Goal: Information Seeking & Learning: Learn about a topic

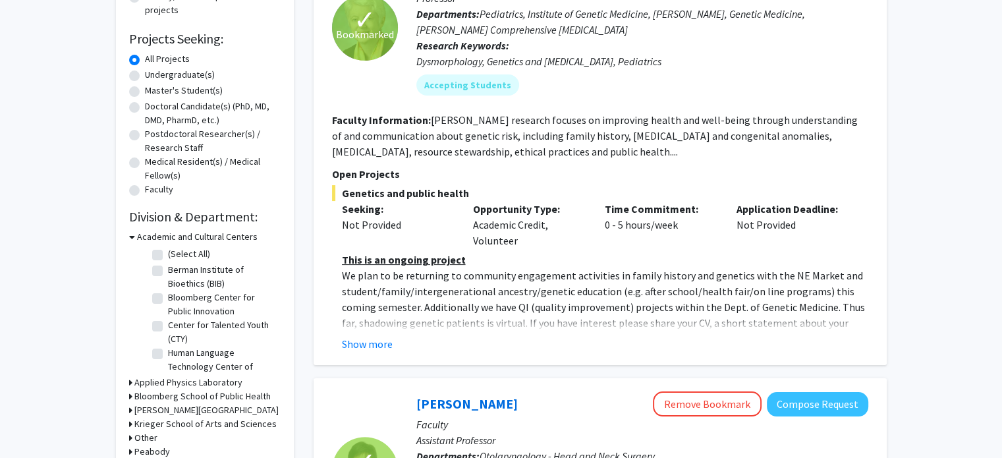
scroll to position [198, 0]
click at [380, 345] on button "Show more" at bounding box center [367, 343] width 51 height 16
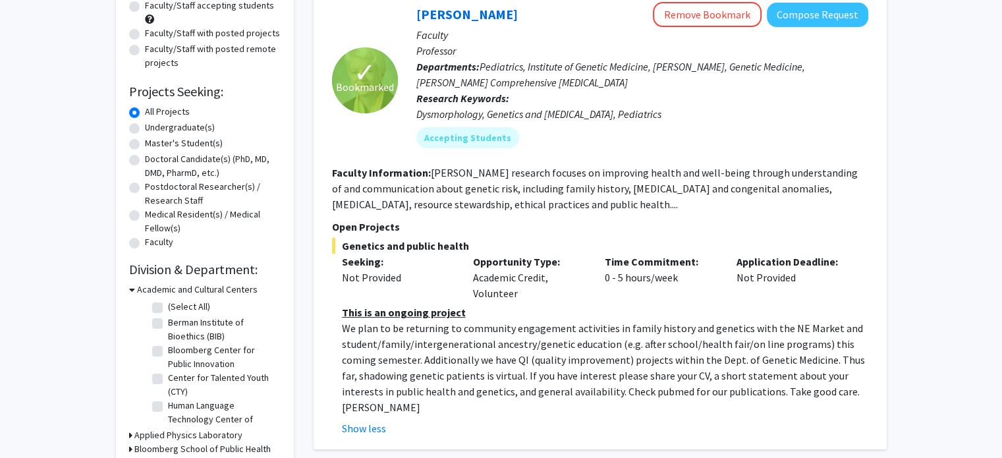
scroll to position [141, 0]
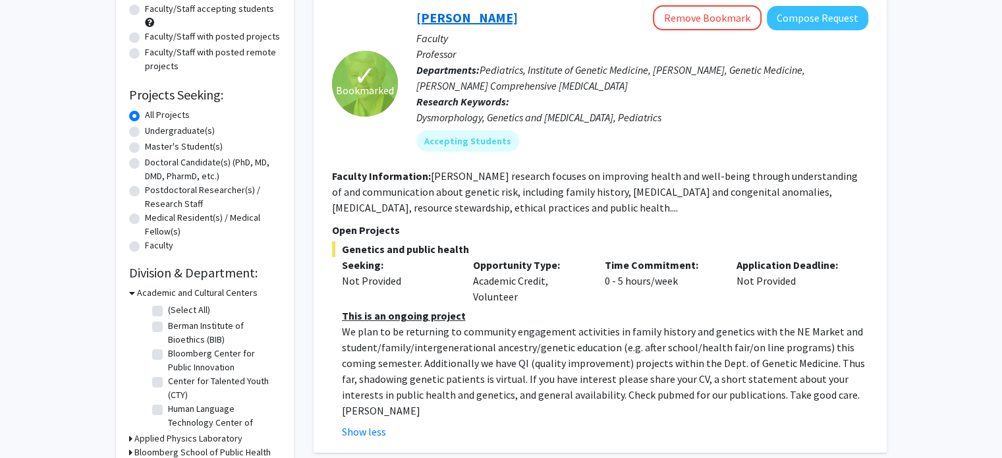
click at [472, 20] on link "[PERSON_NAME]" at bounding box center [466, 17] width 101 height 16
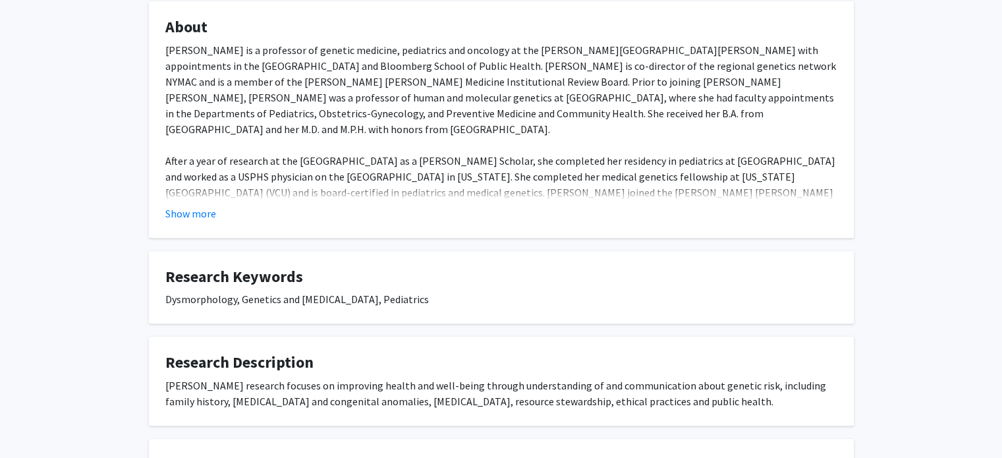
scroll to position [453, 0]
click at [184, 212] on button "Show more" at bounding box center [190, 214] width 51 height 16
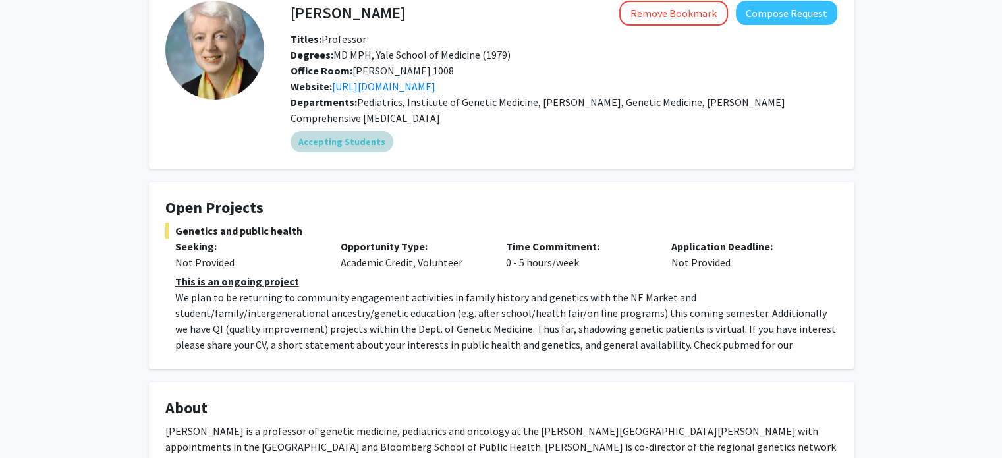
scroll to position [0, 0]
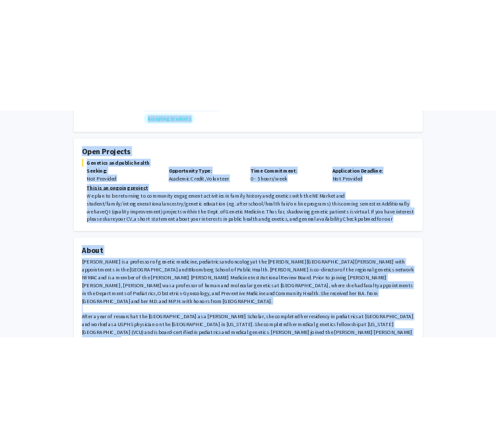
scroll to position [178, 0]
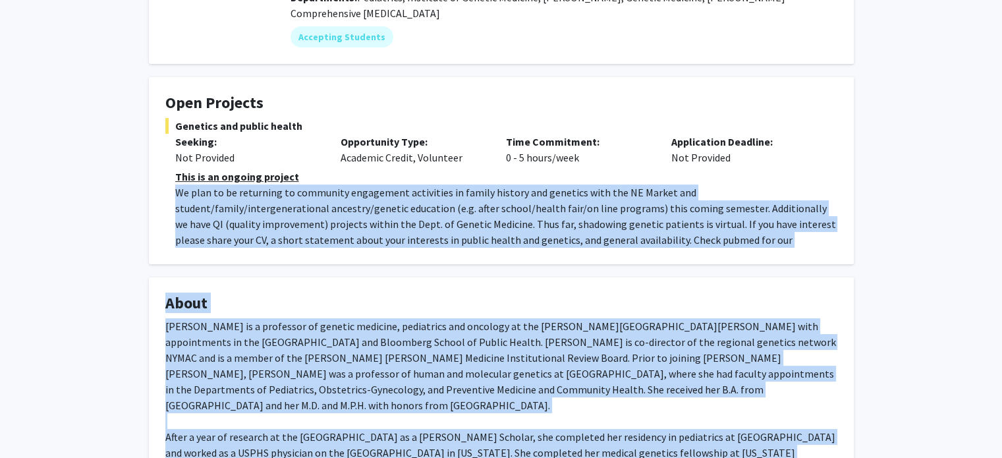
drag, startPoint x: 298, startPoint y: 378, endPoint x: 171, endPoint y: 196, distance: 221.9
click at [171, 196] on div "Joann Bodurtha Remove Bookmark Compose Request Titles: Professor Degrees: MD MP…" at bounding box center [501, 425] width 725 height 1093
copy div "We plan to be returning to community engagement activities in family history an…"
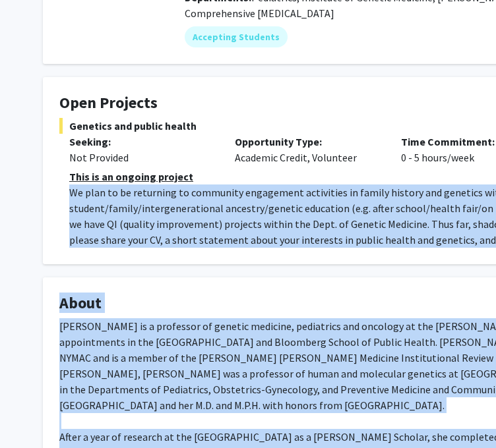
click at [316, 221] on p "We plan to be returning to community engagement activities in family history an…" at bounding box center [400, 224] width 662 height 79
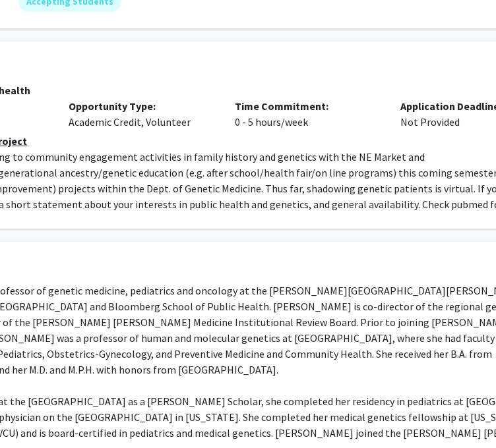
scroll to position [213, 169]
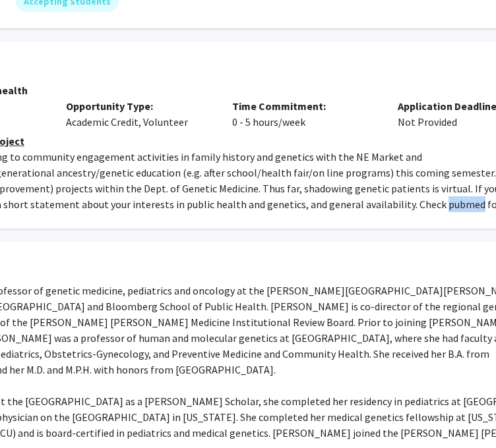
drag, startPoint x: 304, startPoint y: 203, endPoint x: 342, endPoint y: 204, distance: 37.6
click at [342, 204] on p "We plan to be returning to community engagement activities in family history an…" at bounding box center [232, 188] width 662 height 79
copy p "pubmed"
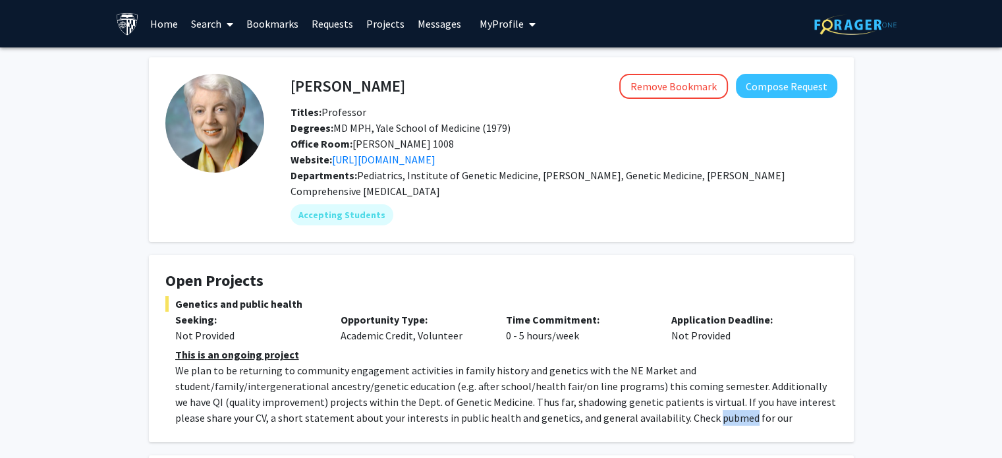
scroll to position [3, 0]
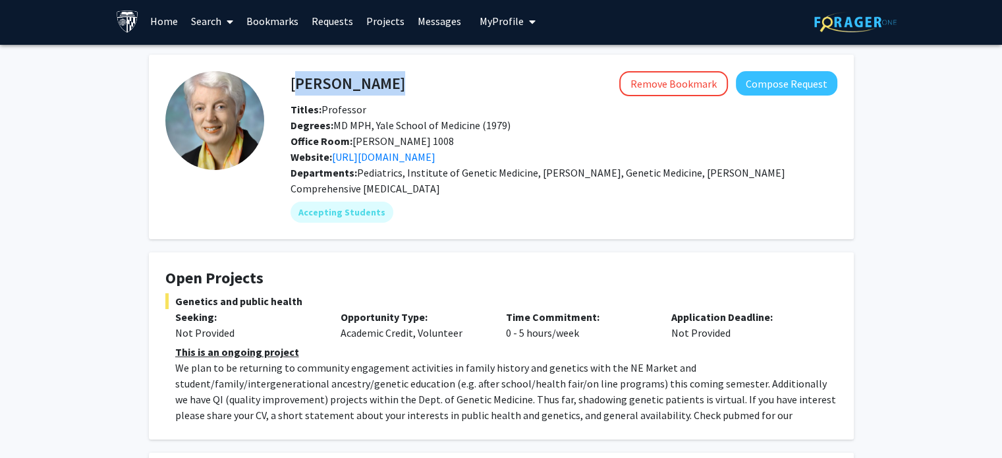
drag, startPoint x: 296, startPoint y: 82, endPoint x: 410, endPoint y: 93, distance: 114.5
click at [410, 93] on div "Joann Bodurtha Remove Bookmark Compose Request" at bounding box center [564, 83] width 567 height 25
copy h4 "[PERSON_NAME]"
click at [431, 81] on div "Remove Bookmark Compose Request" at bounding box center [621, 83] width 432 height 25
drag, startPoint x: 406, startPoint y: 84, endPoint x: 285, endPoint y: 78, distance: 120.7
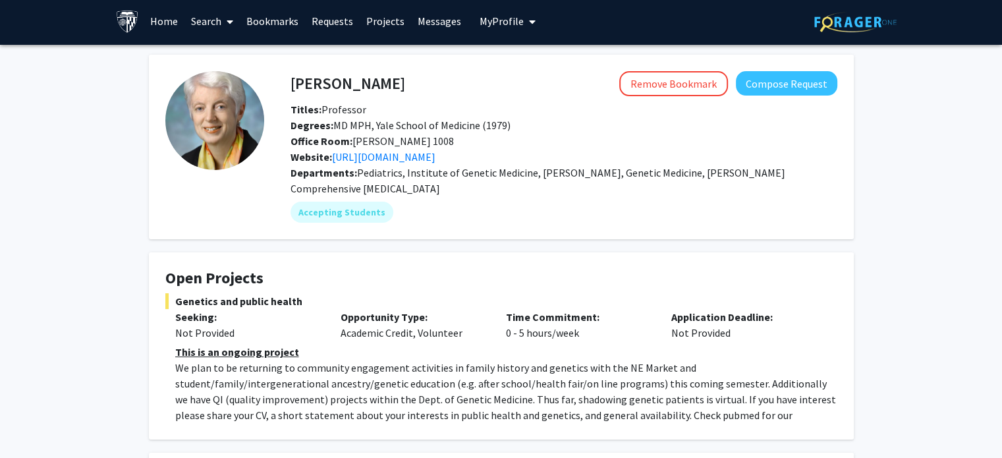
click at [285, 78] on div "Joann Bodurtha Remove Bookmark Compose Request" at bounding box center [564, 83] width 567 height 25
drag, startPoint x: 285, startPoint y: 78, endPoint x: 293, endPoint y: 81, distance: 8.3
click at [293, 81] on div "Joann Bodurtha Remove Bookmark Compose Request" at bounding box center [564, 83] width 567 height 25
copy h4 "[PERSON_NAME]"
click at [269, 30] on link "Bookmarks" at bounding box center [272, 21] width 65 height 46
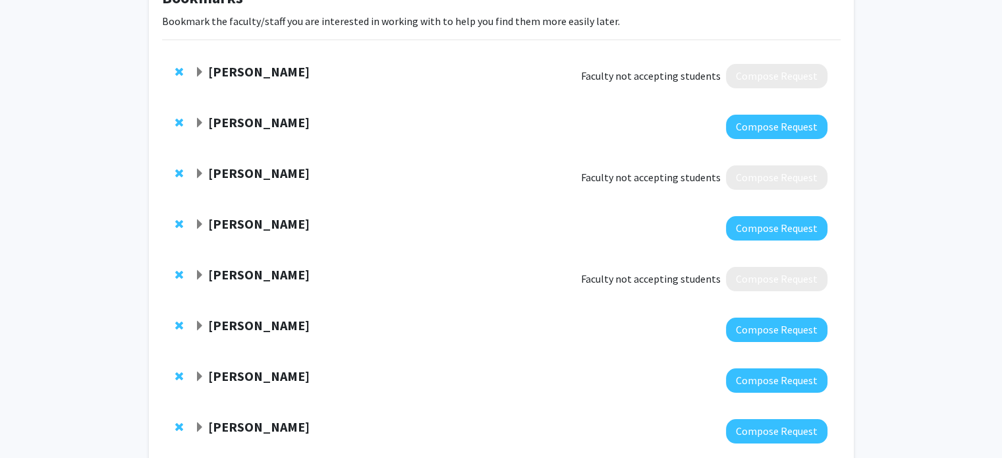
scroll to position [95, 0]
click at [202, 69] on span "Expand Erin Jimenez Bookmark" at bounding box center [199, 72] width 11 height 11
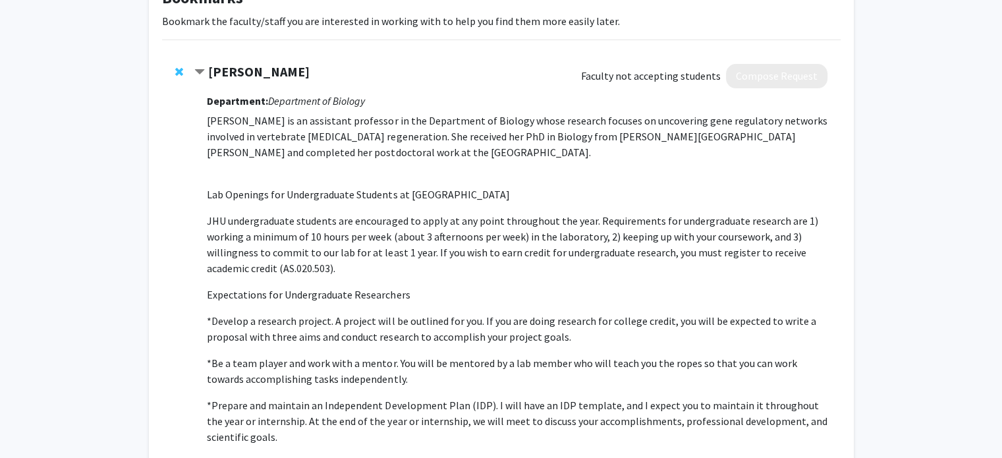
click at [202, 69] on span "Contract Erin Jimenez Bookmark" at bounding box center [199, 72] width 11 height 11
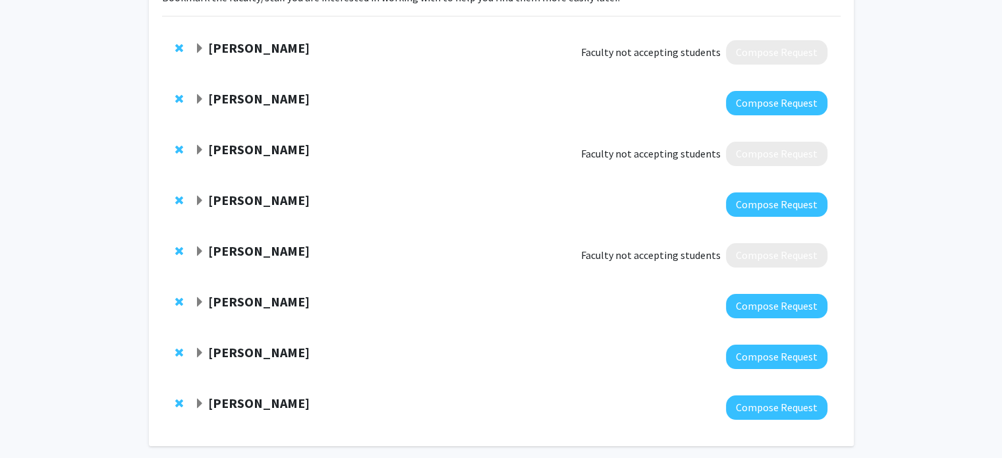
scroll to position [150, 0]
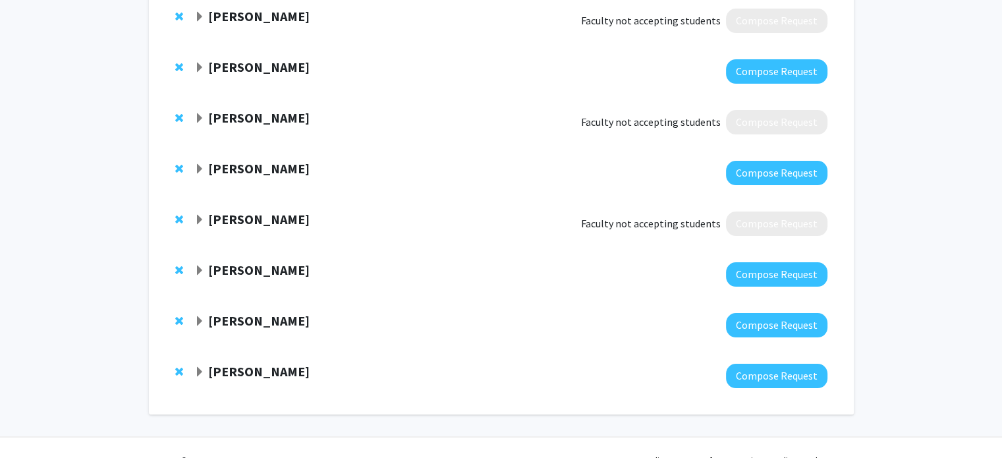
click at [255, 270] on strong "[PERSON_NAME]" at bounding box center [258, 270] width 101 height 16
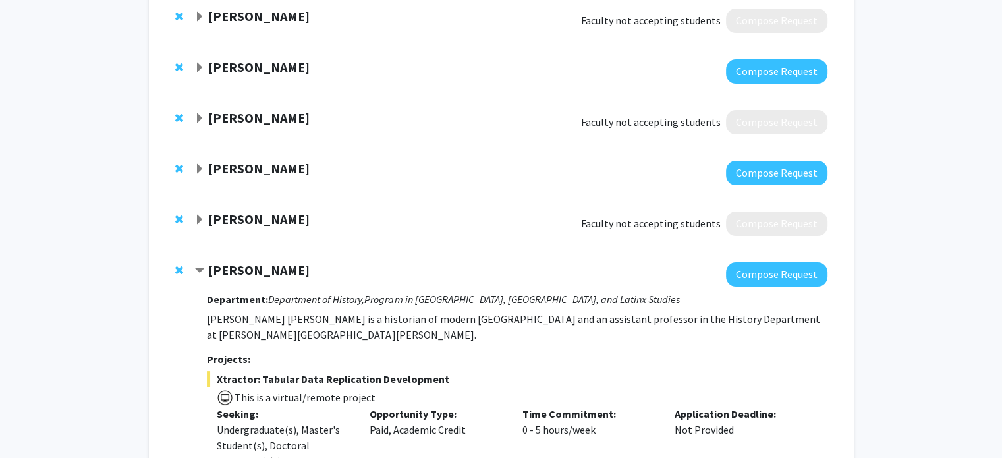
click at [255, 270] on strong "[PERSON_NAME]" at bounding box center [258, 270] width 101 height 16
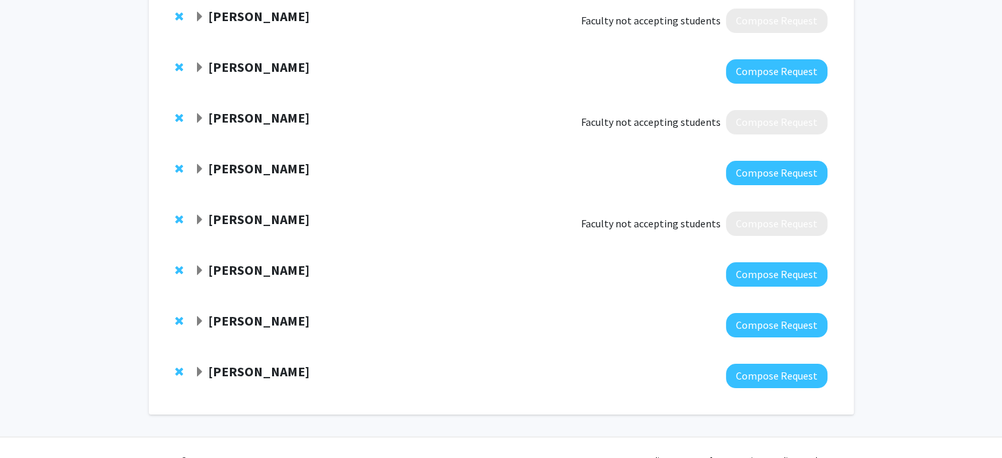
scroll to position [175, 0]
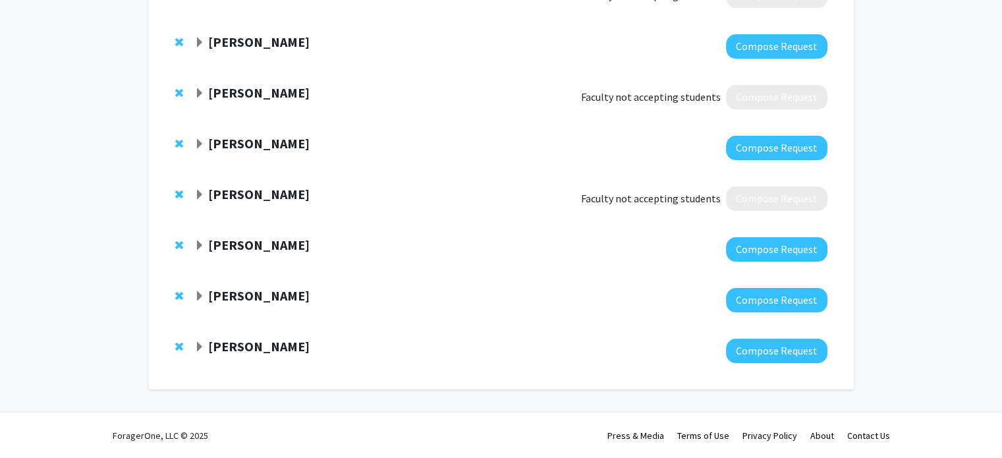
click at [264, 347] on strong "[PERSON_NAME]" at bounding box center [258, 346] width 101 height 16
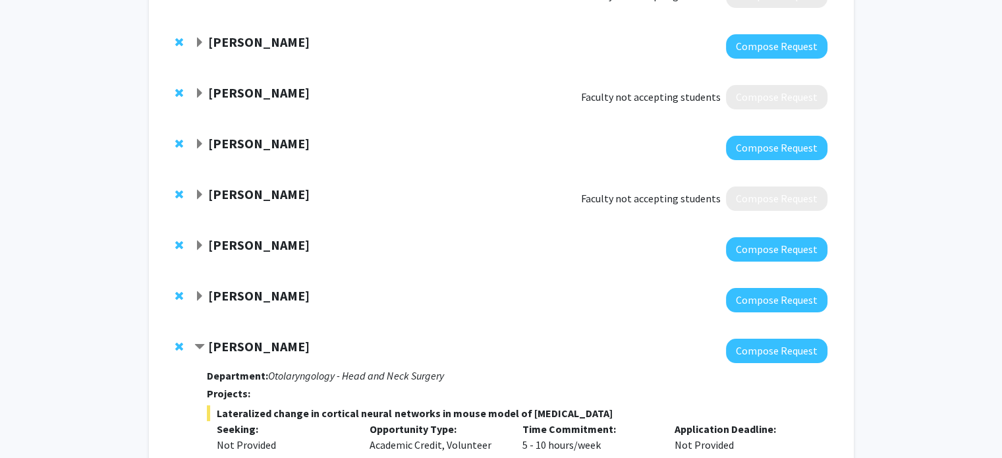
click at [262, 341] on strong "[PERSON_NAME]" at bounding box center [258, 346] width 101 height 16
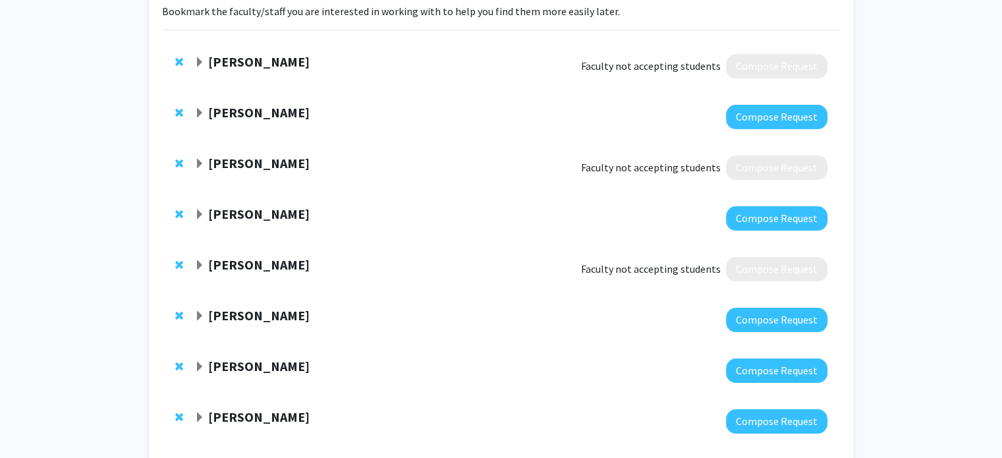
scroll to position [101, 0]
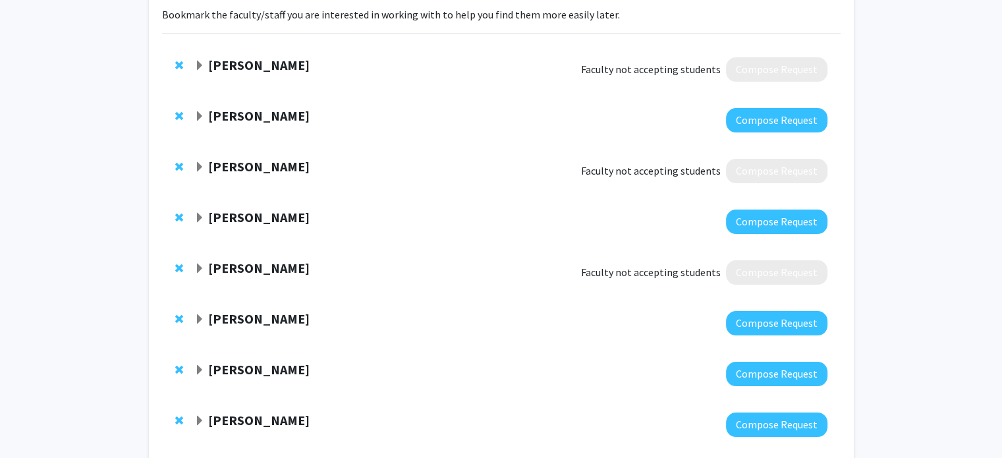
click at [269, 114] on strong "[PERSON_NAME]" at bounding box center [258, 115] width 101 height 16
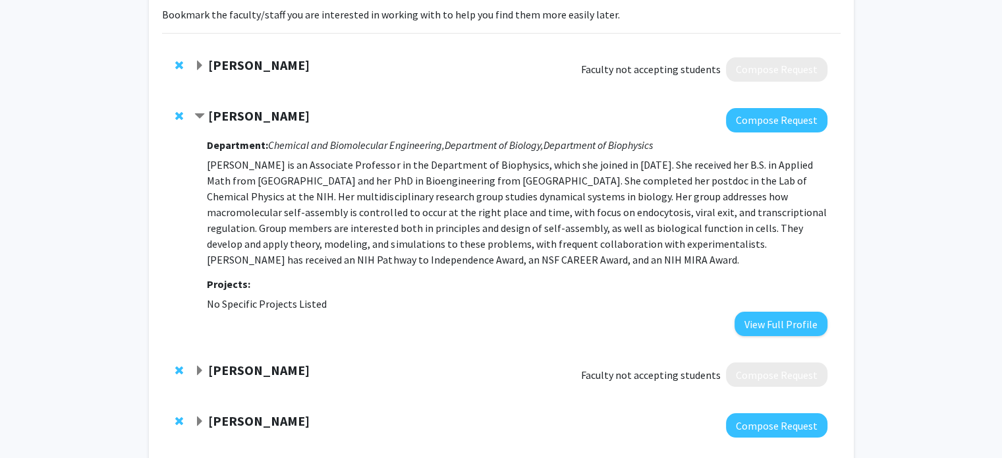
click at [269, 114] on strong "[PERSON_NAME]" at bounding box center [258, 115] width 101 height 16
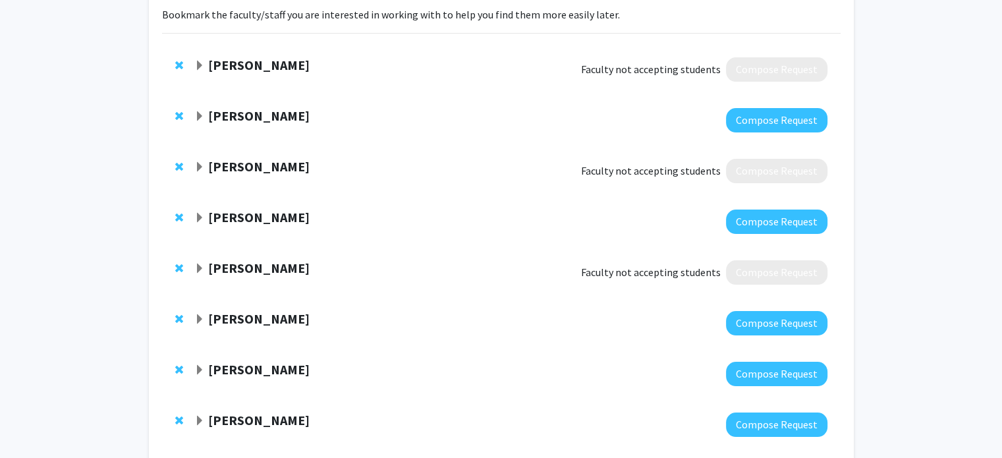
click at [269, 114] on strong "[PERSON_NAME]" at bounding box center [258, 115] width 101 height 16
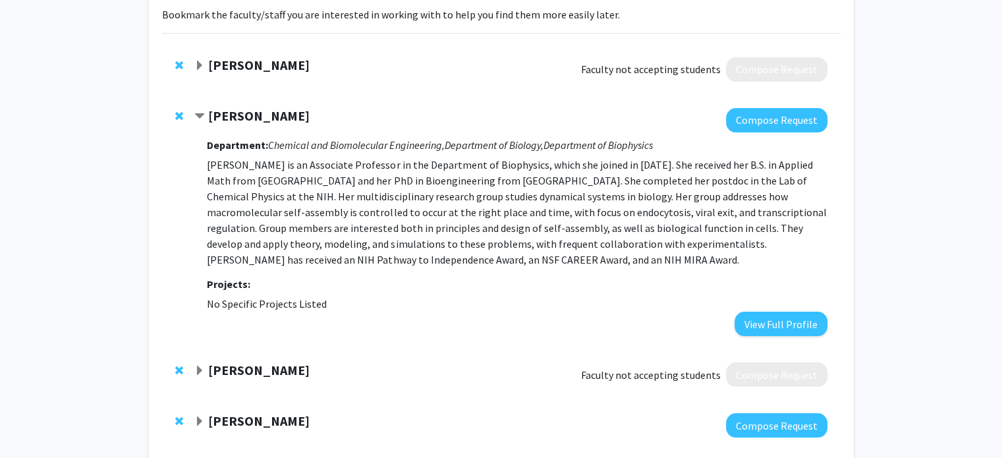
scroll to position [0, 0]
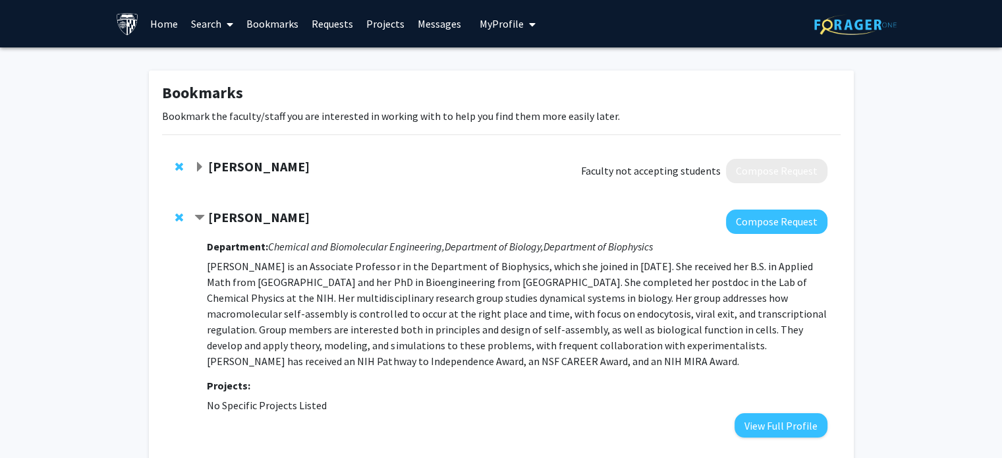
drag, startPoint x: 323, startPoint y: 217, endPoint x: 211, endPoint y: 220, distance: 112.0
click at [211, 220] on div "[PERSON_NAME]" at bounding box center [336, 218] width 285 height 16
copy strong "[PERSON_NAME]"
click at [221, 13] on link "Search" at bounding box center [212, 24] width 55 height 46
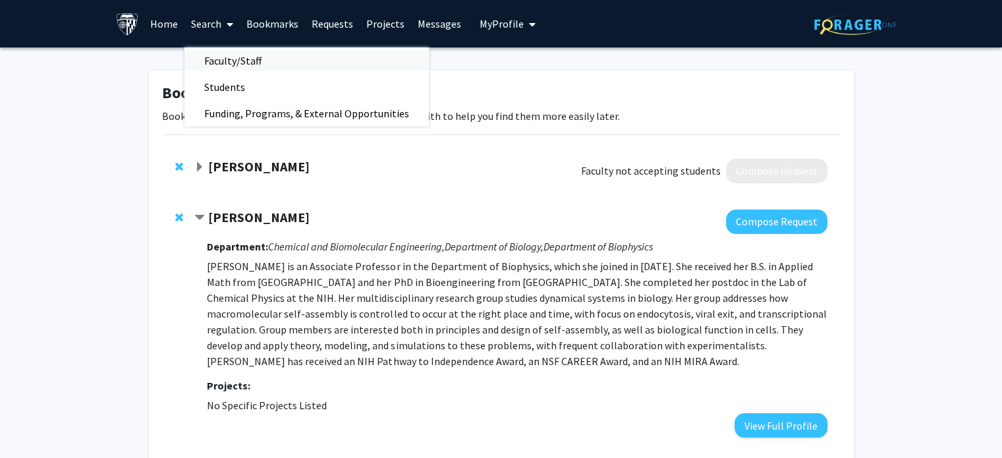
click at [222, 65] on span "Faculty/Staff" at bounding box center [233, 60] width 97 height 26
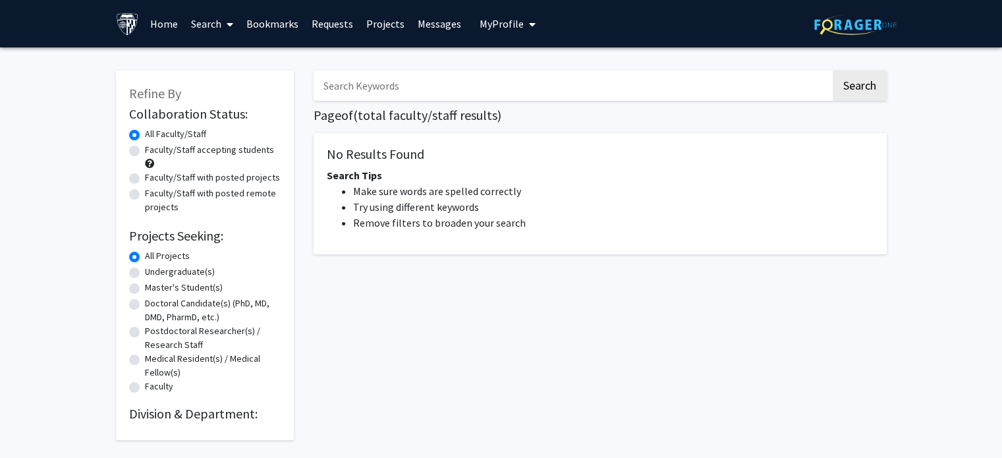
click at [372, 90] on input "Search Keywords" at bounding box center [572, 86] width 517 height 30
paste input "[PERSON_NAME]"
click at [833, 71] on button "Search" at bounding box center [860, 86] width 54 height 30
click at [865, 81] on button "Search" at bounding box center [860, 86] width 54 height 30
click at [892, 91] on div "Margaret Johnson Search Page of ( total faculty/staff results) No Results Found…" at bounding box center [600, 248] width 593 height 383
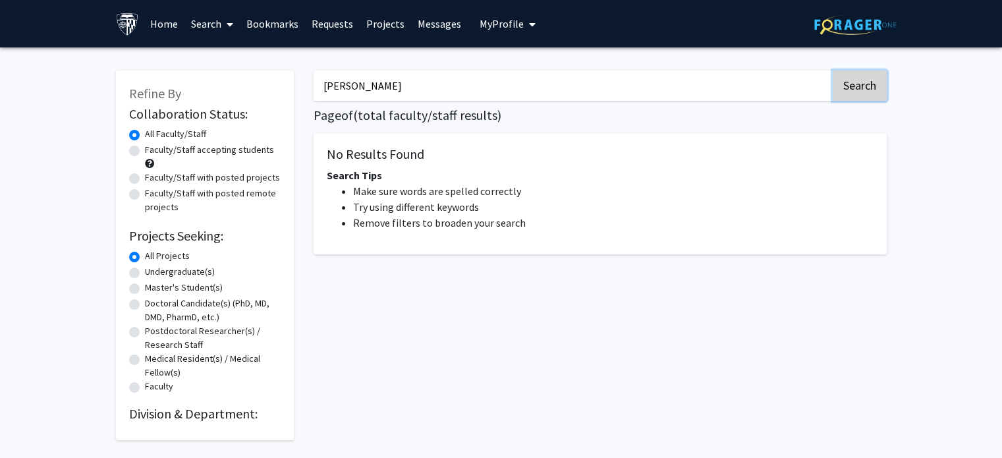
click at [872, 84] on button "Search" at bounding box center [860, 86] width 54 height 30
click at [629, 98] on input "[PERSON_NAME]" at bounding box center [572, 86] width 517 height 30
click at [833, 71] on button "Search" at bounding box center [860, 86] width 54 height 30
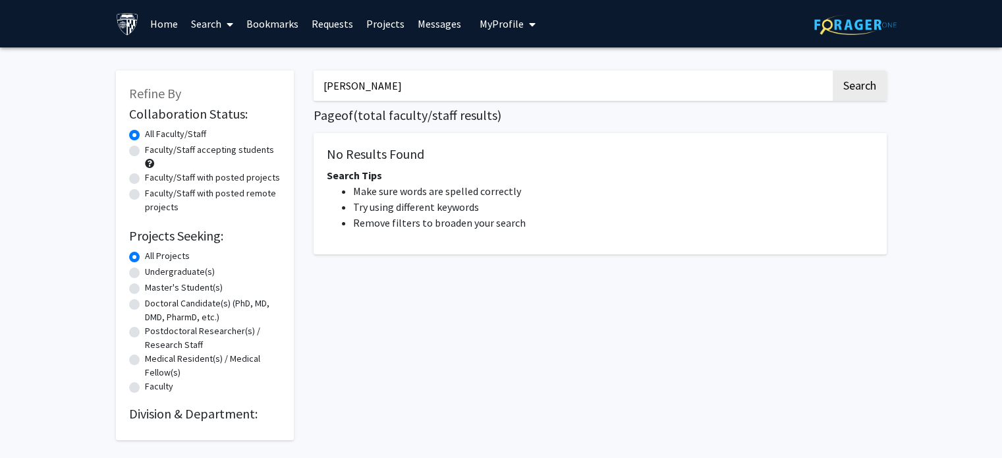
click at [833, 71] on button "Search" at bounding box center [860, 86] width 54 height 30
drag, startPoint x: 371, startPoint y: 87, endPoint x: 291, endPoint y: 84, distance: 79.8
click at [291, 84] on div "Refine By Collaboration Status: Collaboration Status All Faculty/Staff Collabor…" at bounding box center [501, 248] width 791 height 383
type input "Johnson"
click at [854, 88] on button "Search" at bounding box center [860, 86] width 54 height 30
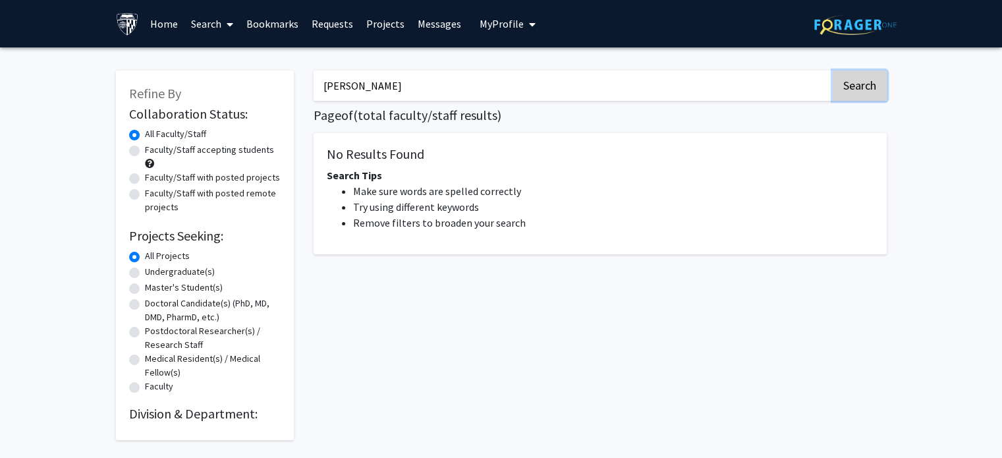
click at [854, 88] on button "Search" at bounding box center [860, 86] width 54 height 30
click at [274, 25] on link "Bookmarks" at bounding box center [272, 24] width 65 height 46
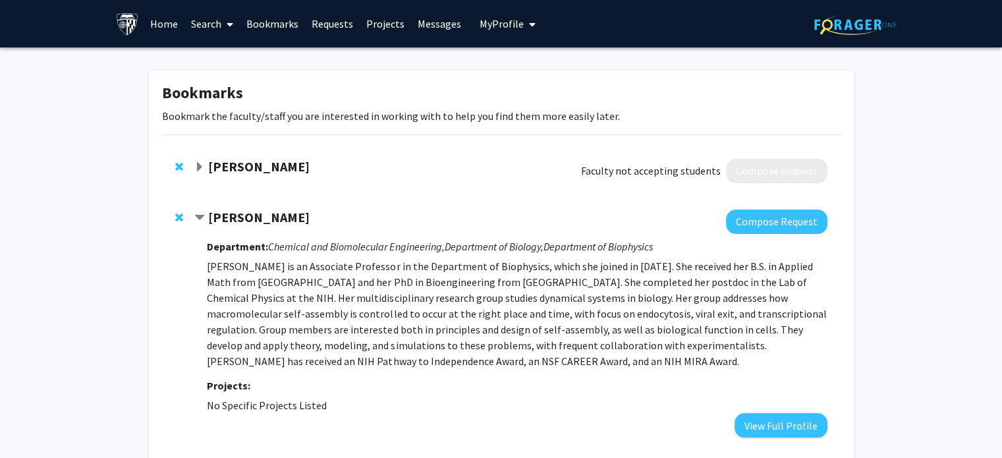
click at [262, 217] on strong "[PERSON_NAME]" at bounding box center [258, 217] width 101 height 16
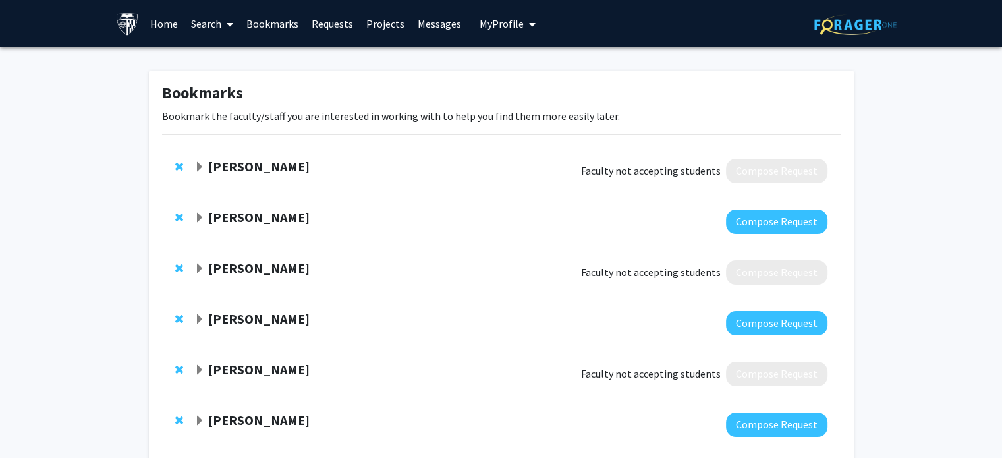
click at [262, 217] on strong "[PERSON_NAME]" at bounding box center [258, 217] width 101 height 16
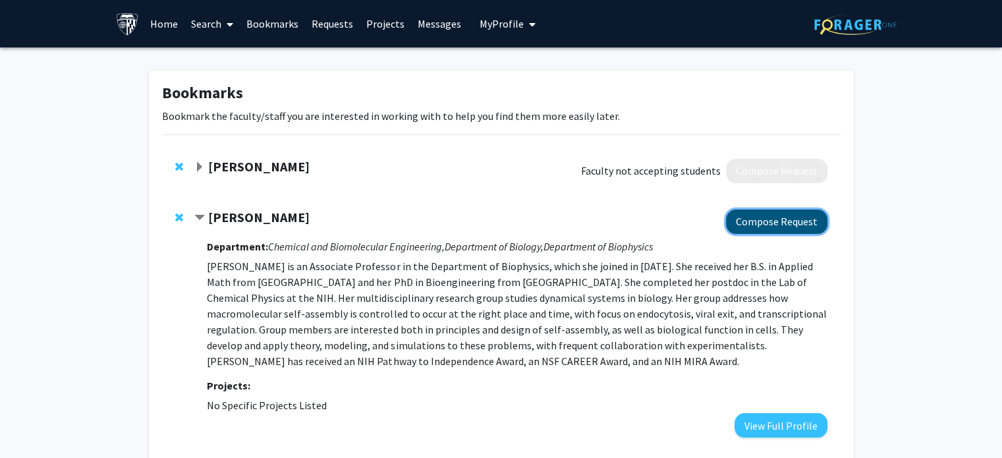
click at [781, 215] on button "Compose Request" at bounding box center [776, 222] width 101 height 24
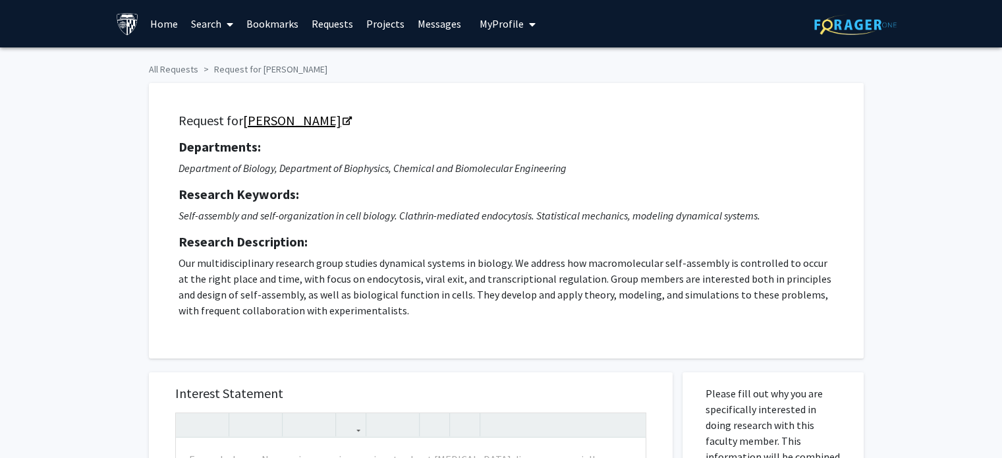
click at [349, 118] on icon "Opens in a new tab" at bounding box center [347, 121] width 9 height 9
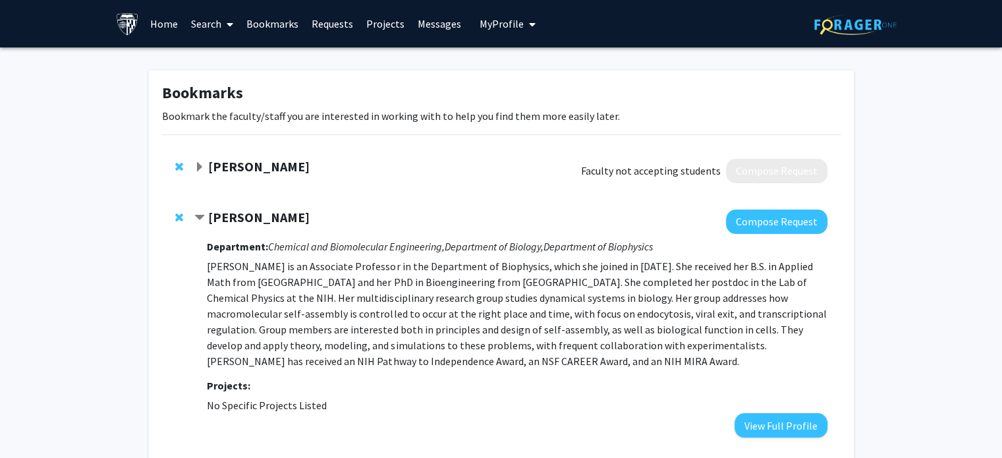
click at [268, 213] on strong "[PERSON_NAME]" at bounding box center [258, 217] width 101 height 16
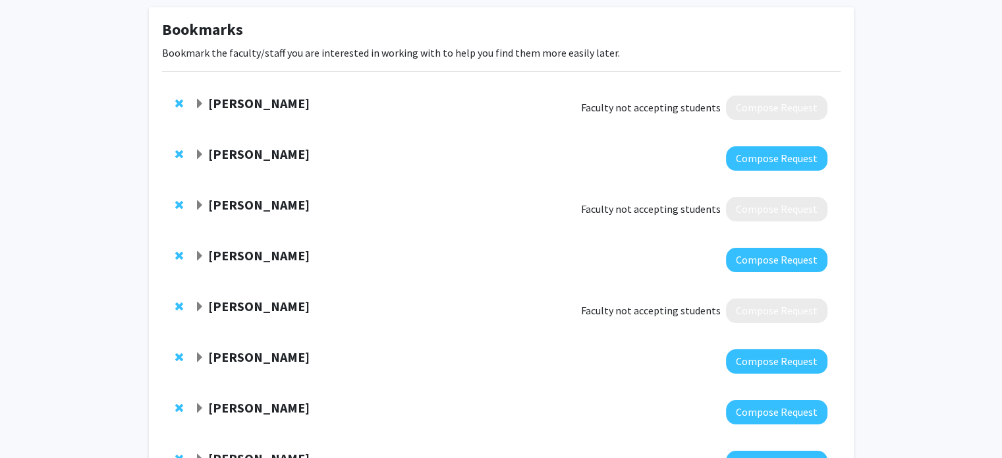
scroll to position [65, 0]
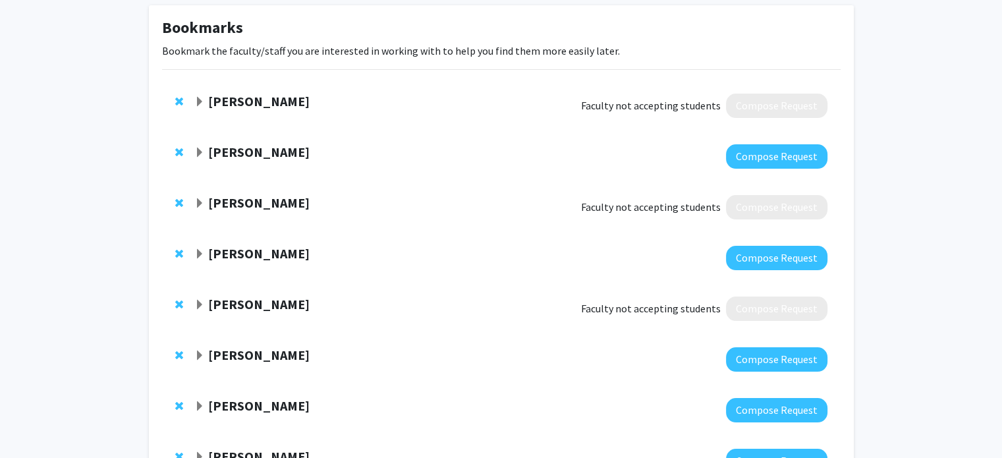
click at [246, 305] on strong "[PERSON_NAME]" at bounding box center [258, 304] width 101 height 16
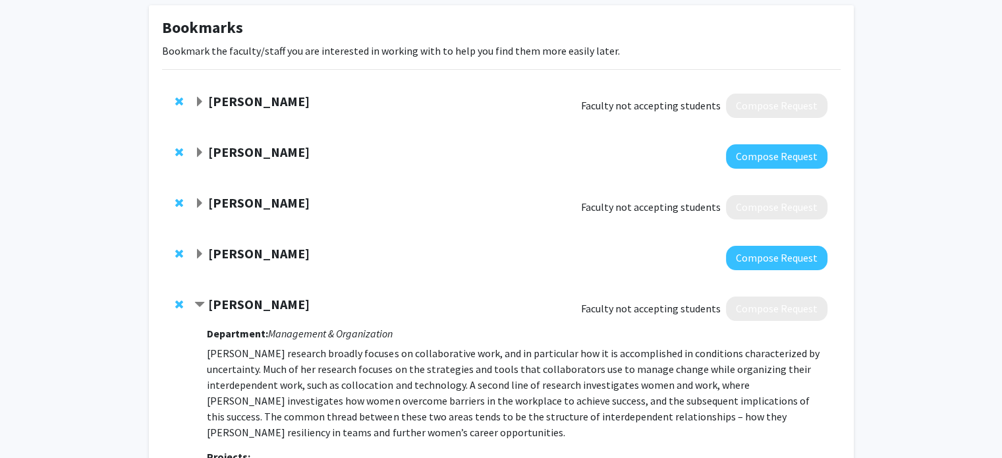
click at [246, 305] on strong "[PERSON_NAME]" at bounding box center [258, 304] width 101 height 16
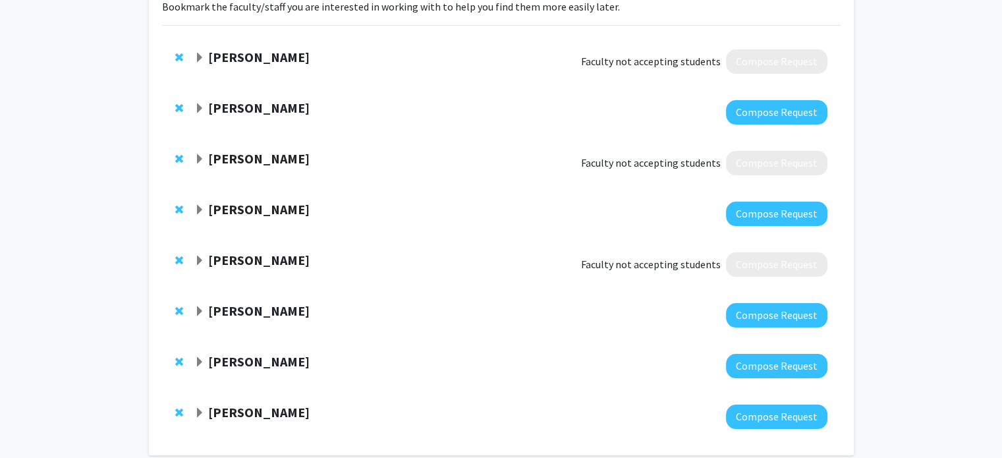
scroll to position [115, 0]
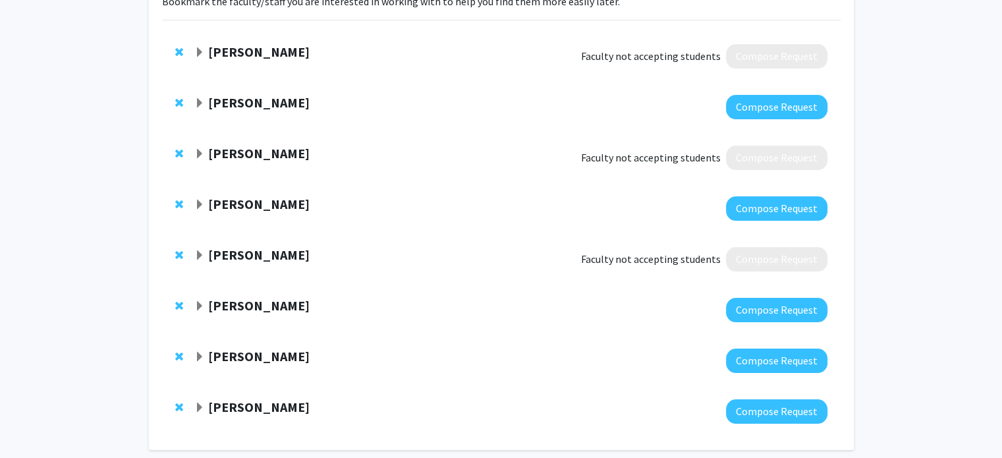
click at [249, 154] on strong "[PERSON_NAME]" at bounding box center [258, 153] width 101 height 16
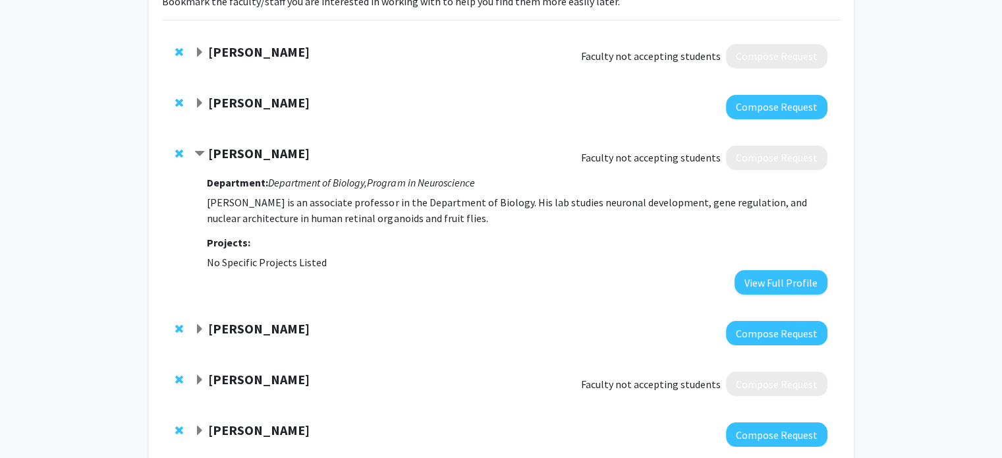
click at [249, 154] on strong "[PERSON_NAME]" at bounding box center [258, 153] width 101 height 16
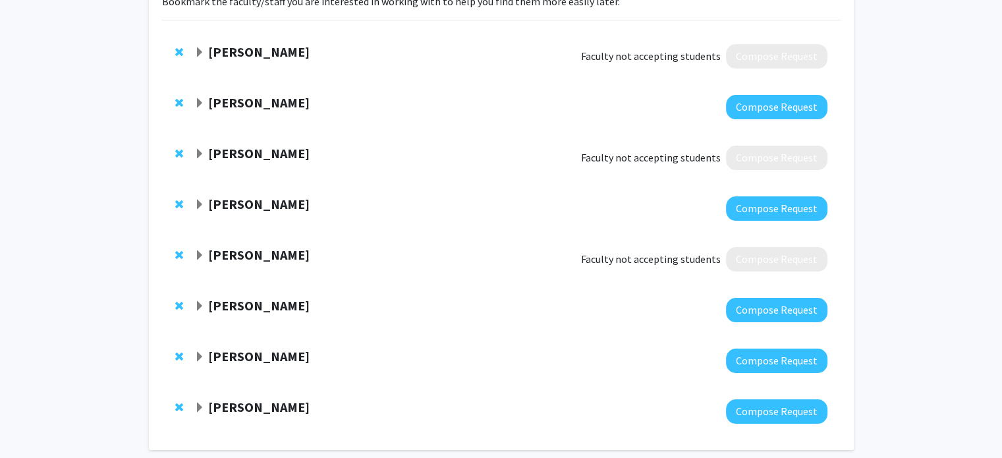
scroll to position [0, 0]
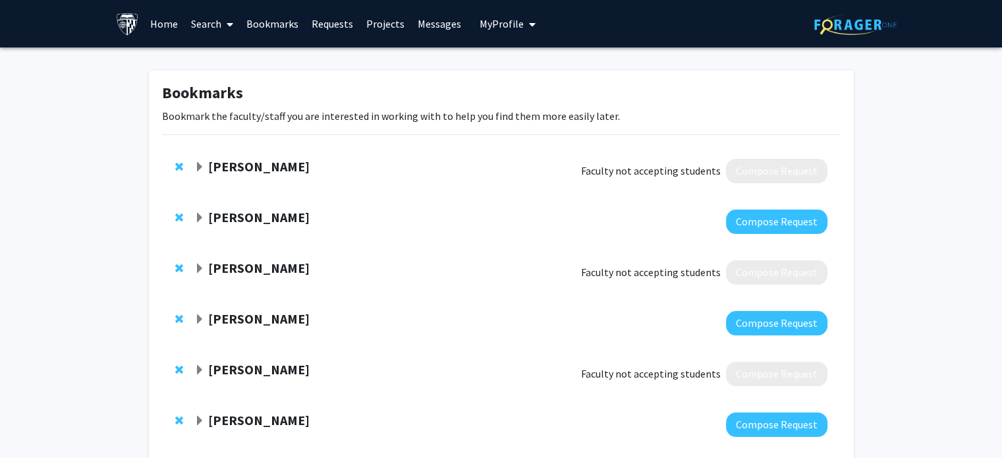
click at [219, 23] on link "Search" at bounding box center [212, 24] width 55 height 46
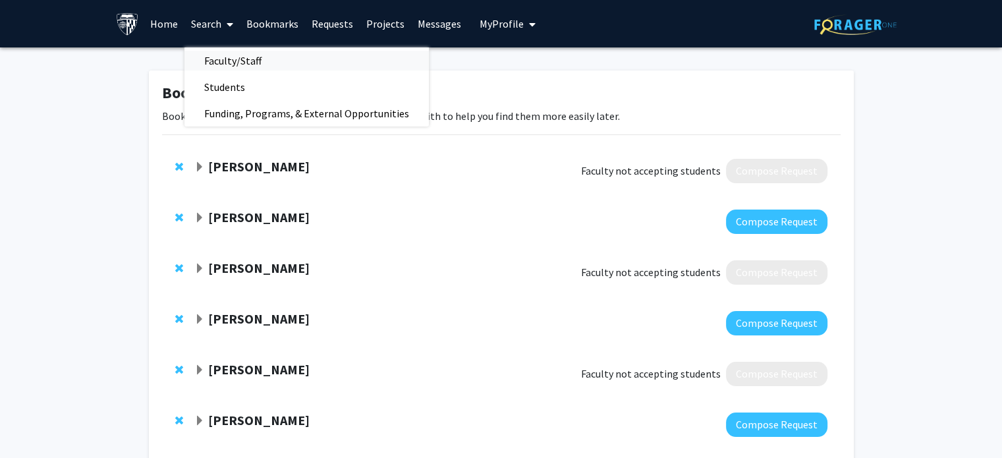
click at [221, 59] on span "Faculty/Staff" at bounding box center [233, 60] width 97 height 26
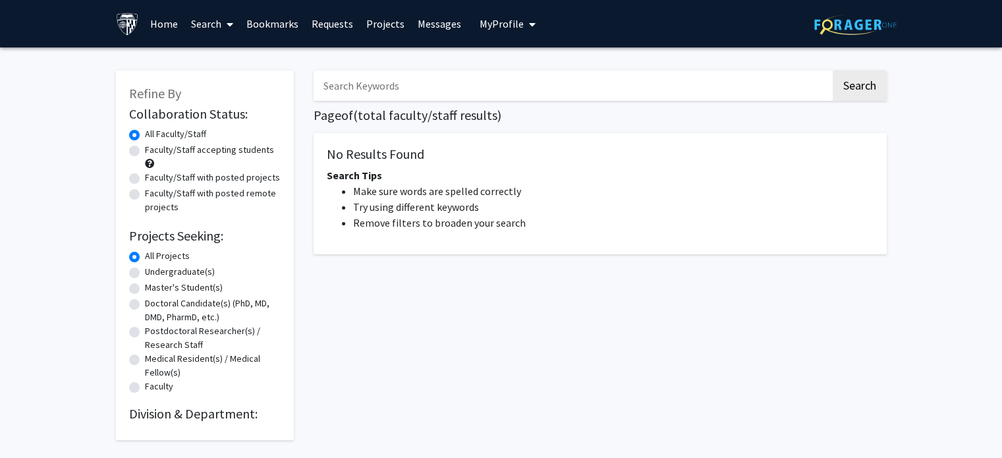
click at [163, 275] on label "Undergraduate(s)" at bounding box center [180, 272] width 70 height 14
click at [154, 273] on input "Undergraduate(s)" at bounding box center [149, 269] width 9 height 9
radio input "true"
click at [153, 256] on label "All Projects" at bounding box center [167, 256] width 45 height 14
click at [153, 256] on input "All Projects" at bounding box center [149, 253] width 9 height 9
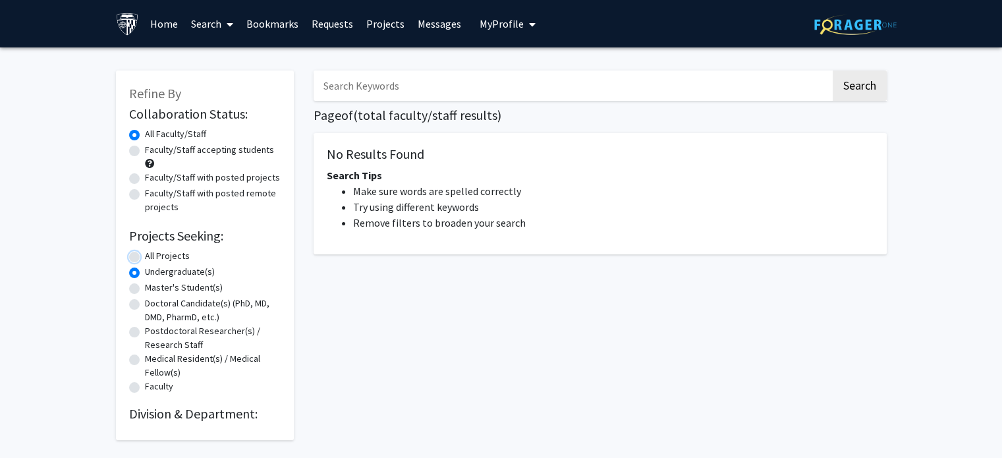
radio input "true"
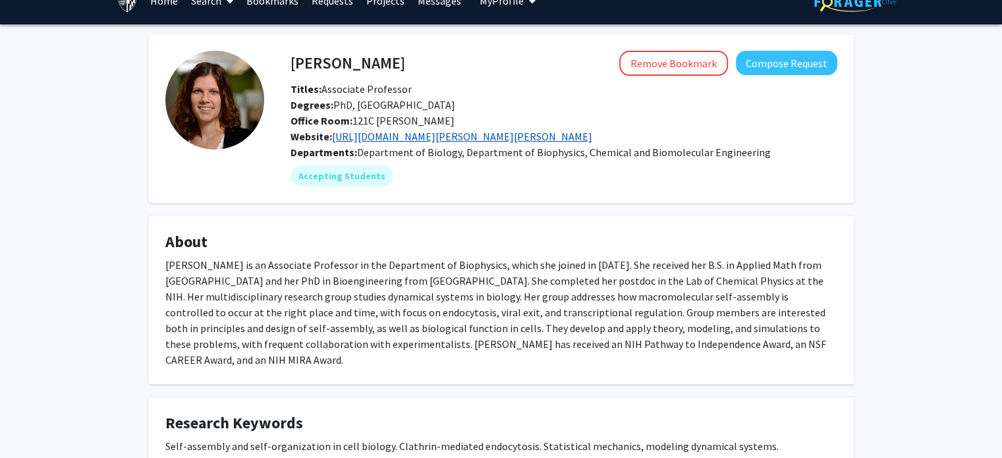
scroll to position [22, 0]
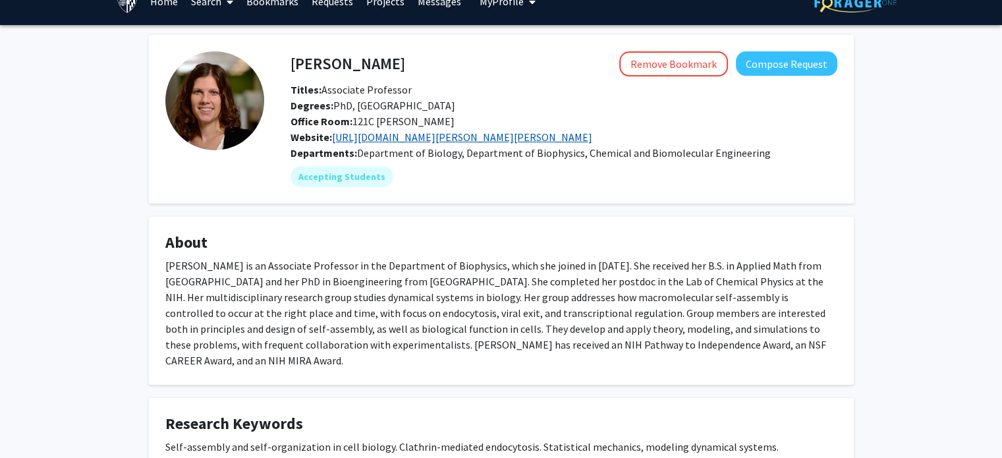
click at [489, 136] on link "https://sites.krieger.jhu.edu/johnson-lab/" at bounding box center [462, 136] width 260 height 13
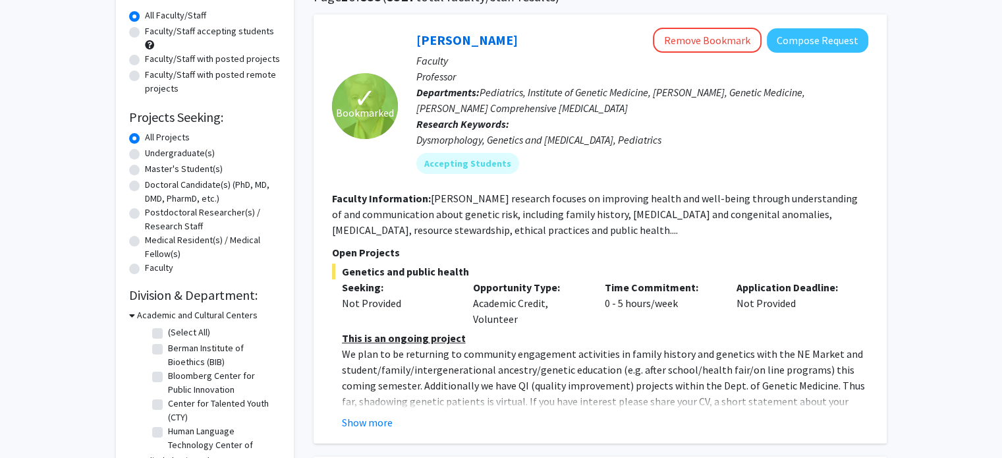
scroll to position [119, 0]
click at [236, 40] on div "Faculty/Staff accepting students" at bounding box center [205, 38] width 152 height 28
click at [229, 38] on div "Faculty/Staff accepting students" at bounding box center [205, 38] width 152 height 28
click at [145, 30] on label "Faculty/Staff accepting students" at bounding box center [209, 31] width 129 height 14
click at [145, 30] on input "Faculty/Staff accepting students" at bounding box center [149, 28] width 9 height 9
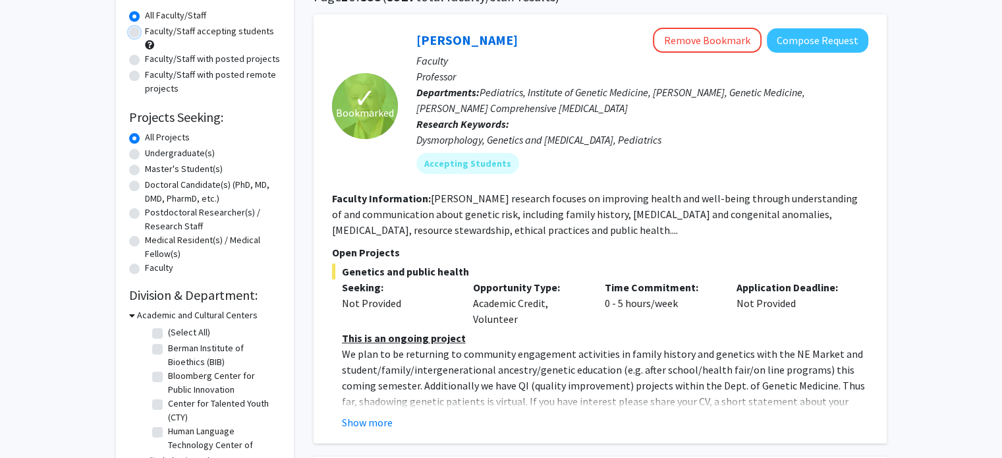
radio input "true"
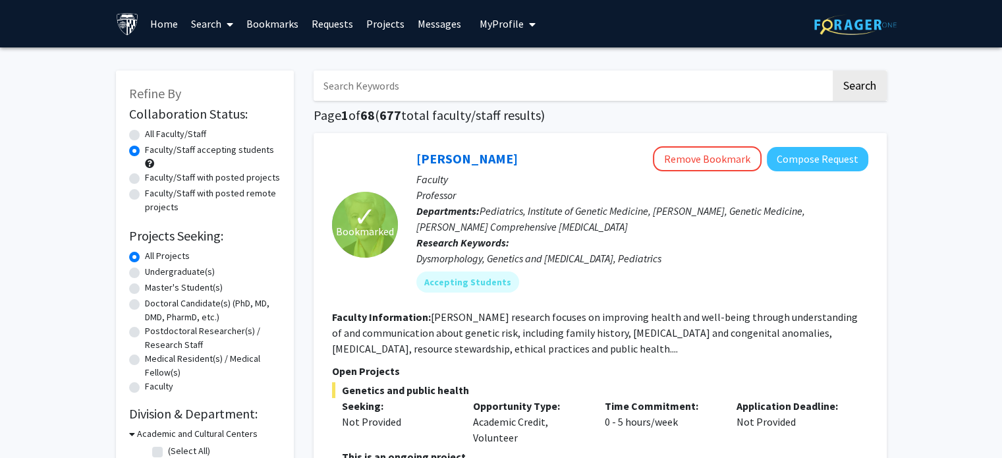
click at [159, 268] on label "Undergraduate(s)" at bounding box center [180, 272] width 70 height 14
click at [154, 268] on input "Undergraduate(s)" at bounding box center [149, 269] width 9 height 9
radio input "true"
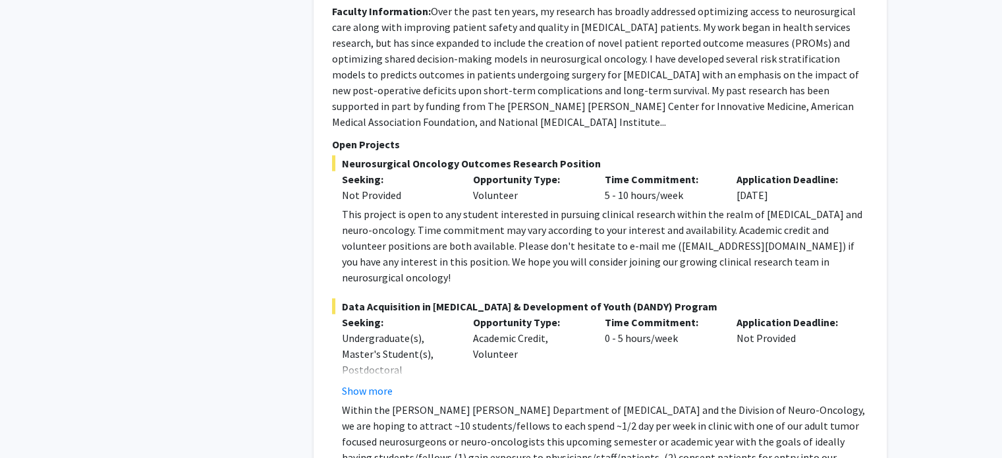
scroll to position [3339, 0]
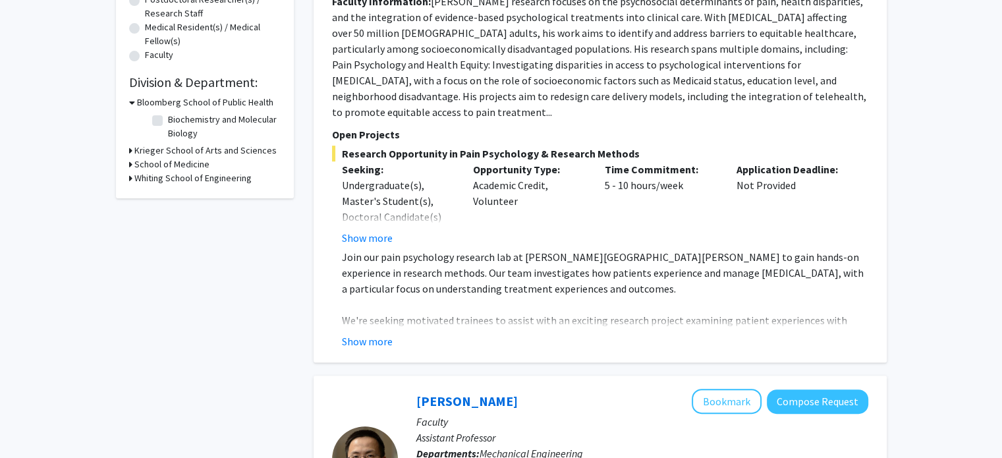
scroll to position [331, 0]
click at [186, 159] on h3 "School of Medicine" at bounding box center [171, 165] width 75 height 14
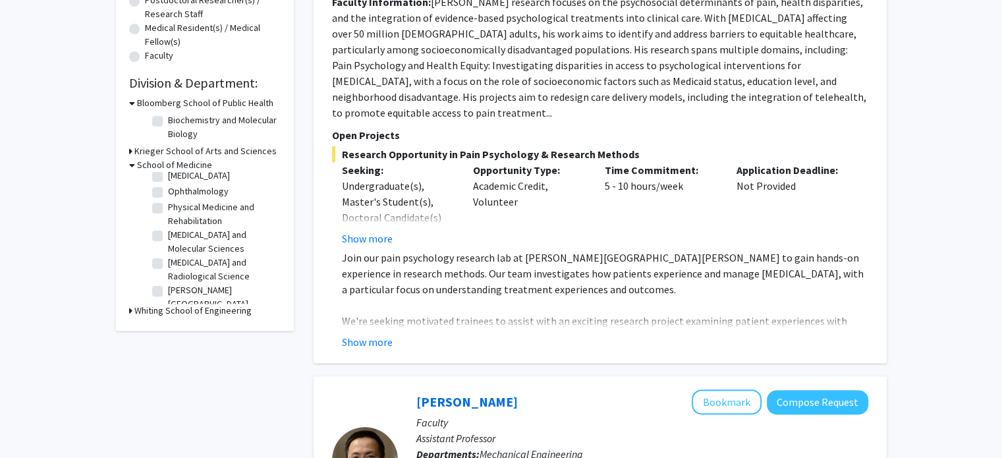
scroll to position [40, 0]
click at [168, 234] on label "[MEDICAL_DATA] and Molecular Sciences" at bounding box center [222, 241] width 109 height 28
click at [168, 234] on input "[MEDICAL_DATA] and Molecular Sciences" at bounding box center [172, 231] width 9 height 9
checkbox input "true"
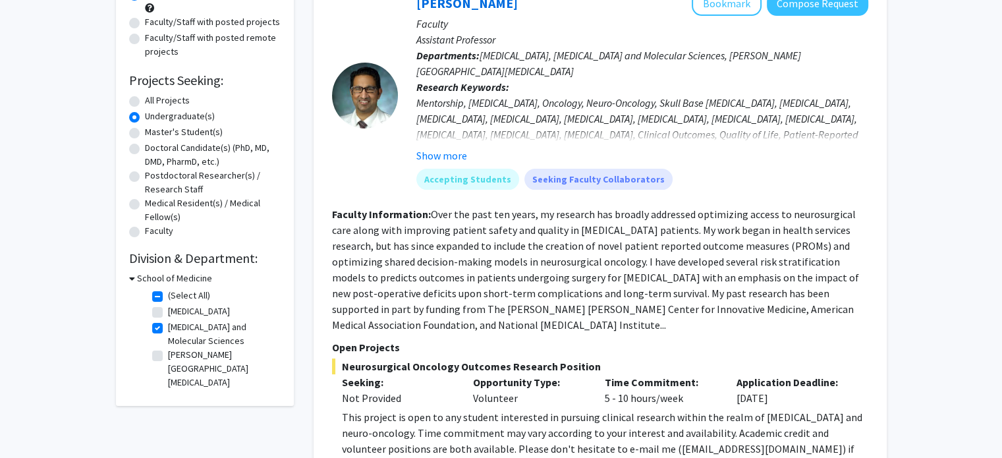
scroll to position [160, 0]
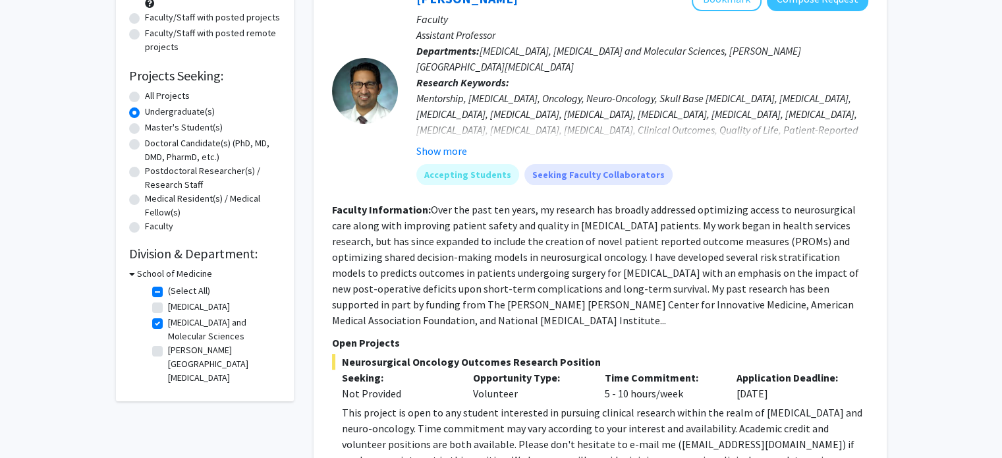
click at [194, 322] on label "[MEDICAL_DATA] and Molecular Sciences" at bounding box center [222, 330] width 109 height 28
click at [177, 322] on input "[MEDICAL_DATA] and Molecular Sciences" at bounding box center [172, 320] width 9 height 9
checkbox input "false"
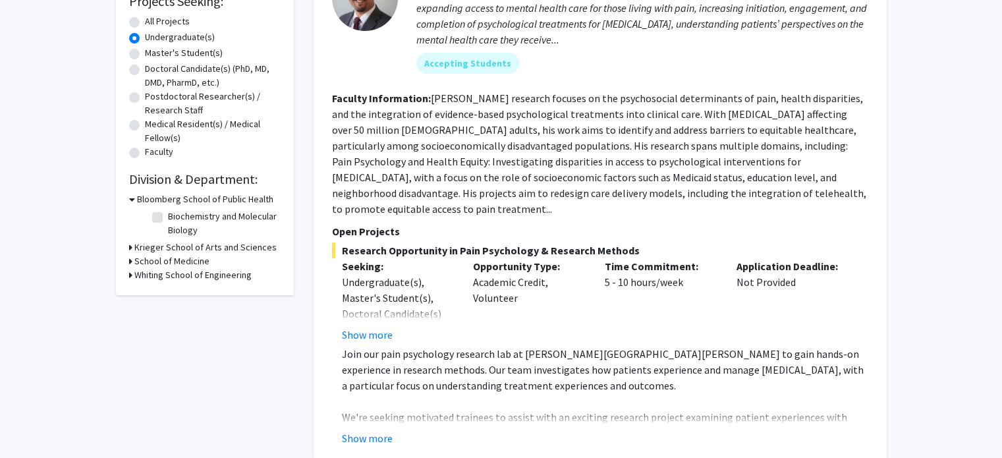
scroll to position [269, 0]
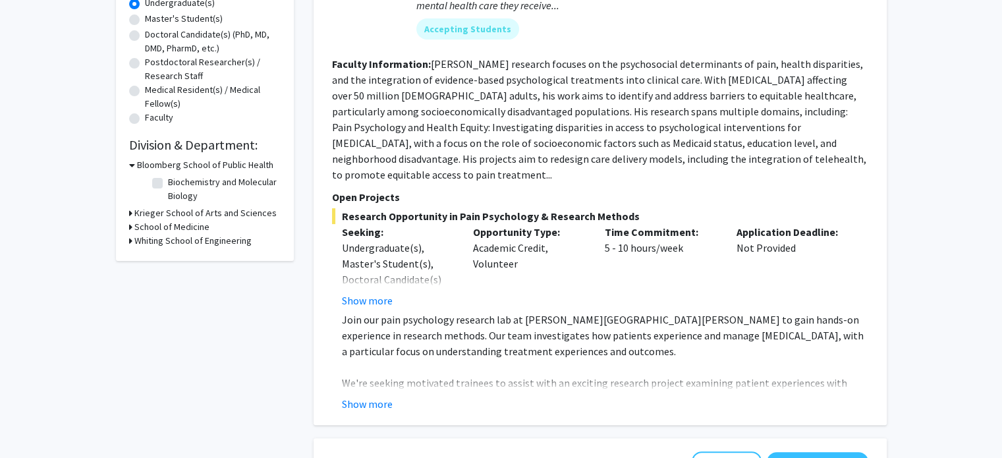
click at [185, 189] on label "Biochemistry and Molecular Biology" at bounding box center [222, 189] width 109 height 28
click at [177, 184] on input "Biochemistry and Molecular Biology" at bounding box center [172, 179] width 9 height 9
checkbox input "true"
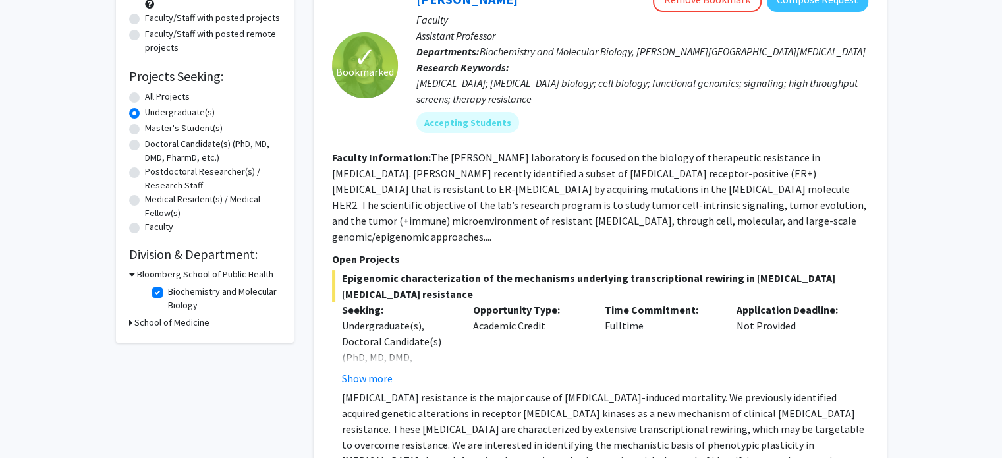
scroll to position [312, 0]
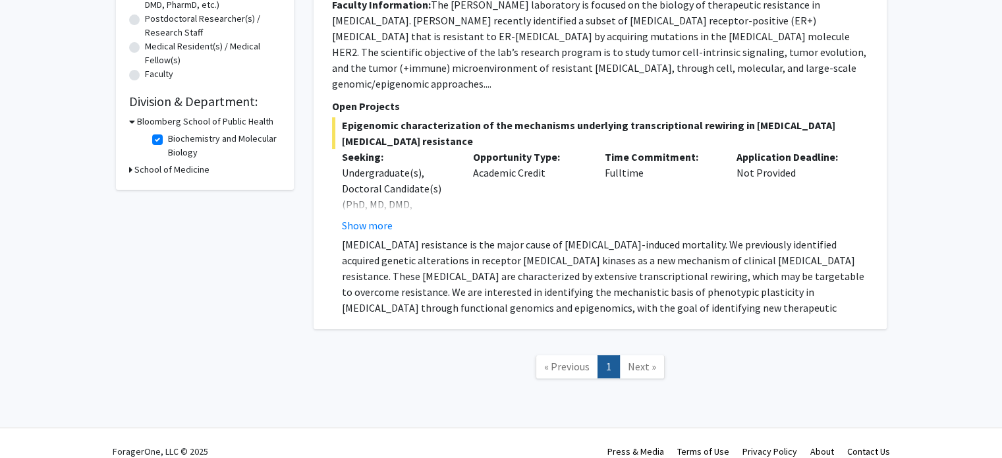
click at [168, 136] on label "Biochemistry and Molecular Biology" at bounding box center [222, 146] width 109 height 28
click at [168, 136] on input "Biochemistry and Molecular Biology" at bounding box center [172, 136] width 9 height 9
checkbox input "false"
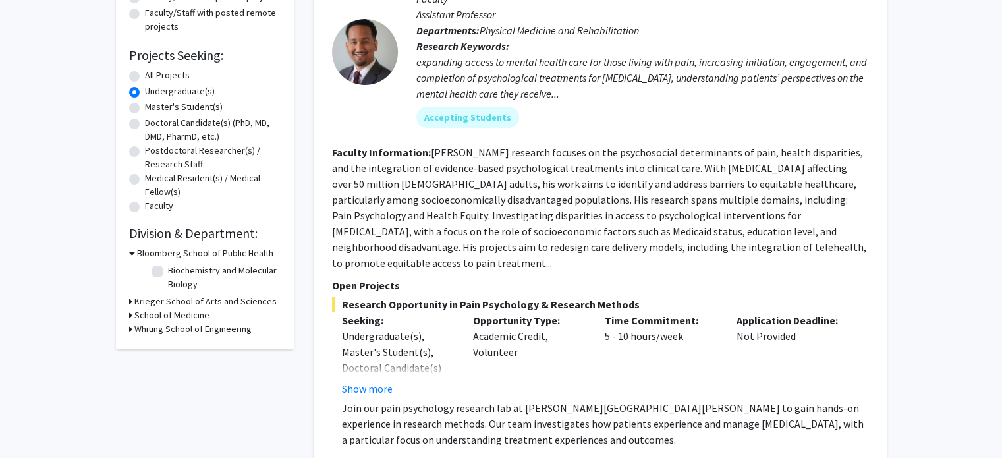
scroll to position [198, 0]
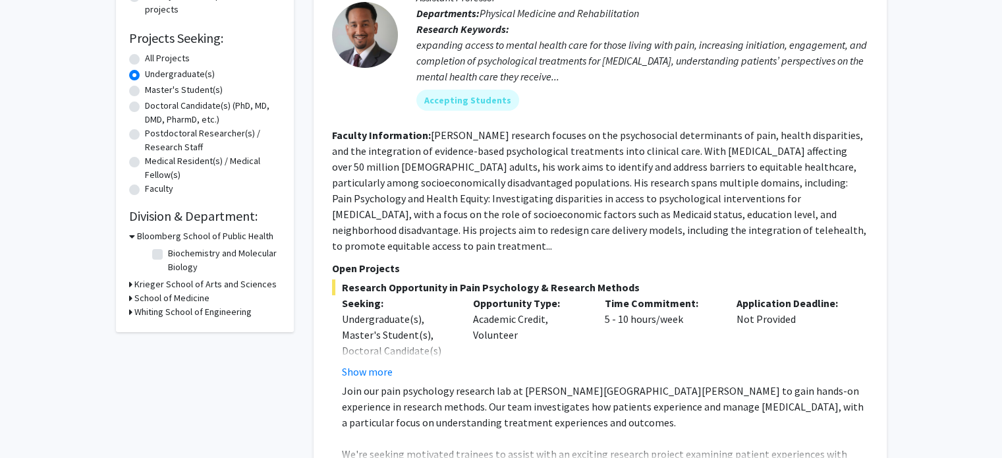
click at [211, 282] on h3 "Krieger School of Arts and Sciences" at bounding box center [205, 284] width 142 height 14
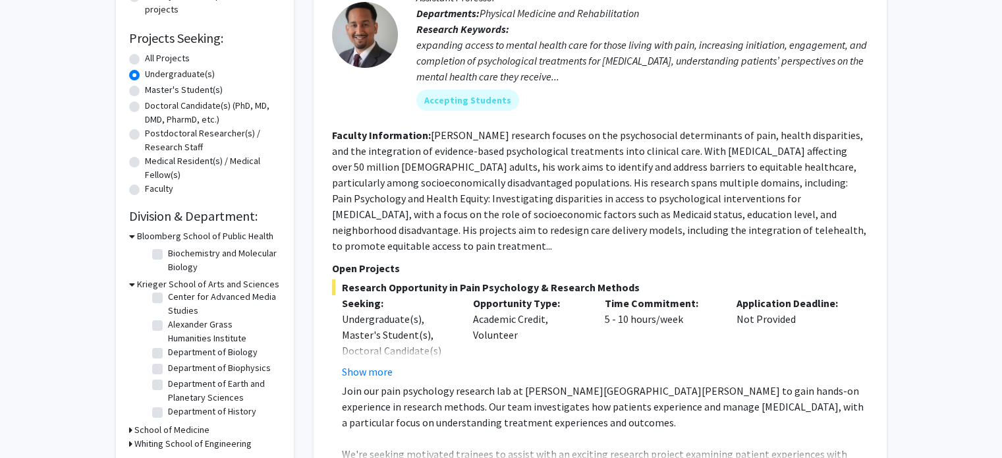
scroll to position [21, 0]
click at [193, 353] on label "Department of Biology" at bounding box center [213, 352] width 90 height 14
click at [177, 353] on input "Department of Biology" at bounding box center [172, 349] width 9 height 9
checkbox input "true"
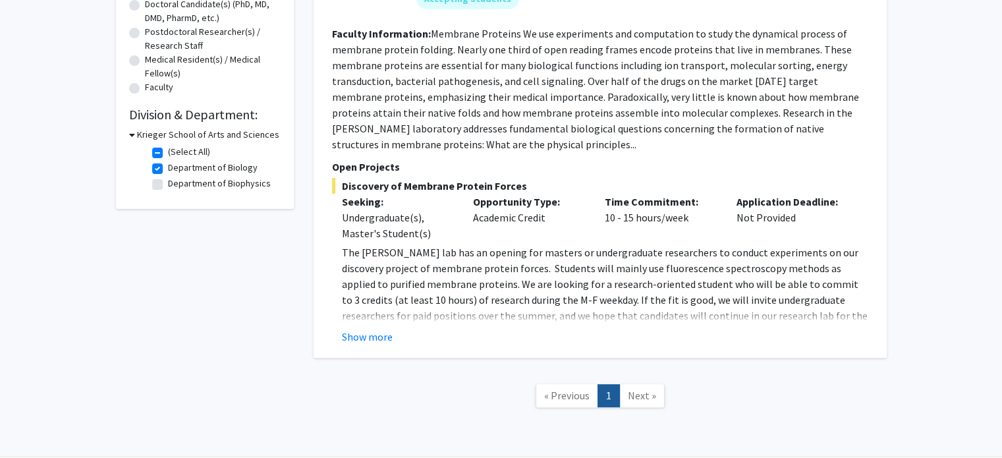
scroll to position [295, 0]
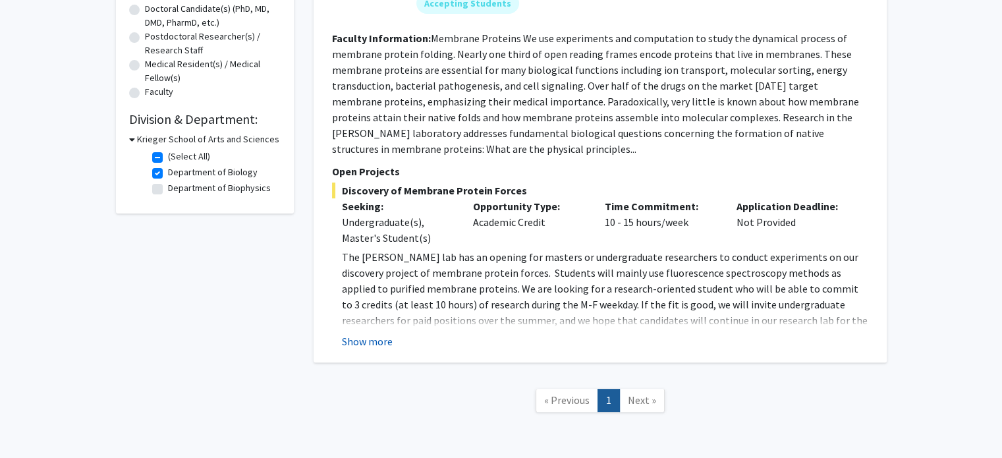
click at [382, 337] on button "Show more" at bounding box center [367, 341] width 51 height 16
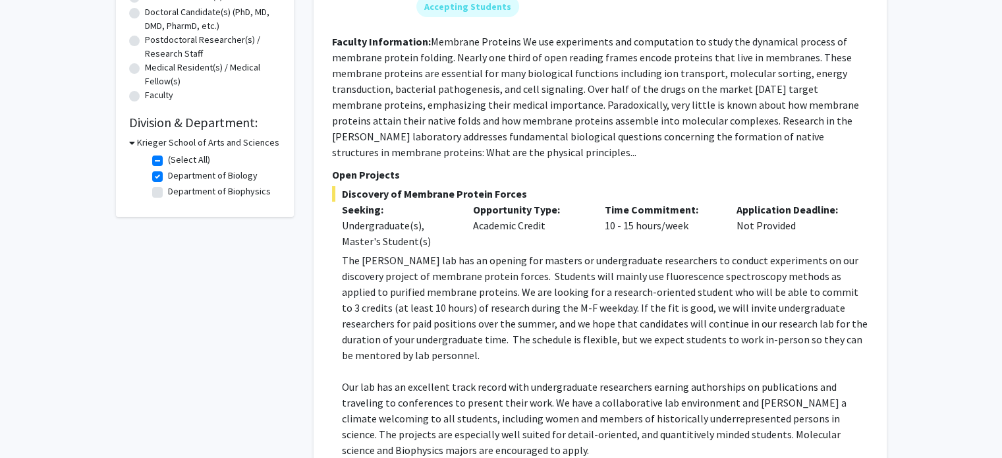
scroll to position [293, 0]
click at [195, 176] on label "Department of Biology" at bounding box center [213, 174] width 90 height 14
click at [177, 176] on input "Department of Biology" at bounding box center [172, 171] width 9 height 9
checkbox input "false"
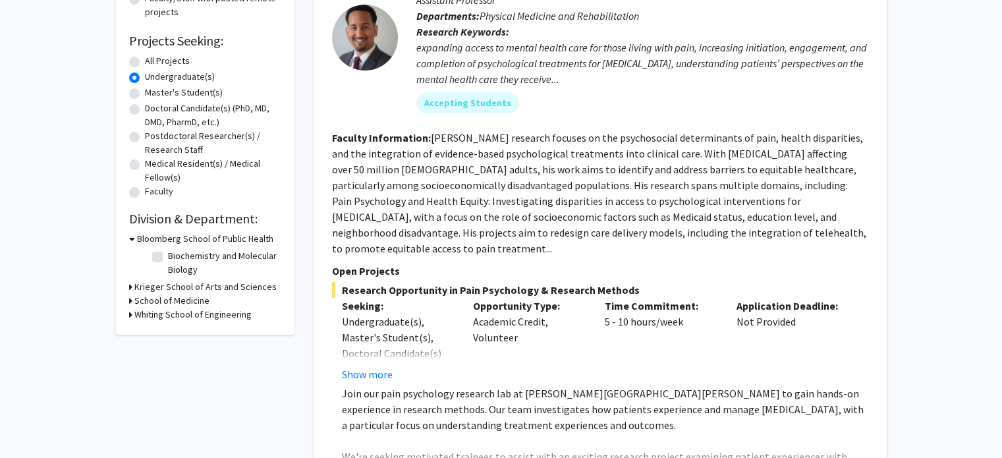
scroll to position [198, 0]
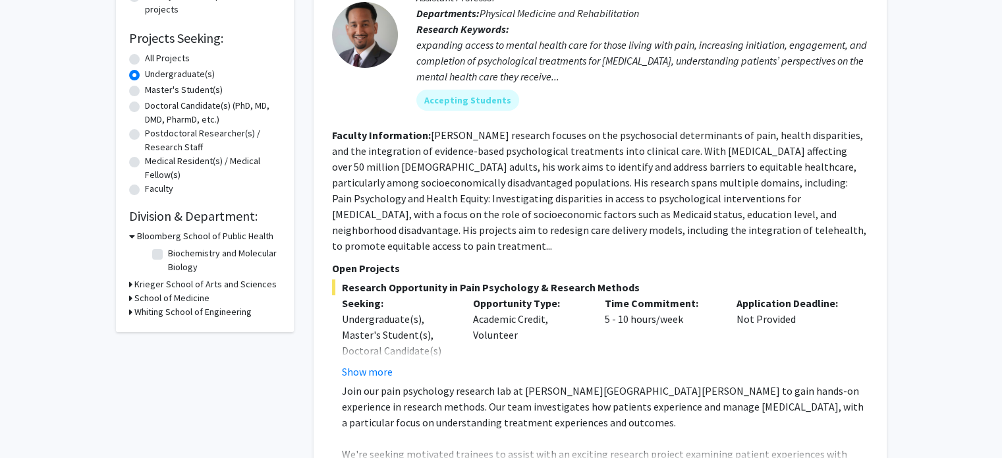
click at [187, 297] on h3 "School of Medicine" at bounding box center [171, 298] width 75 height 14
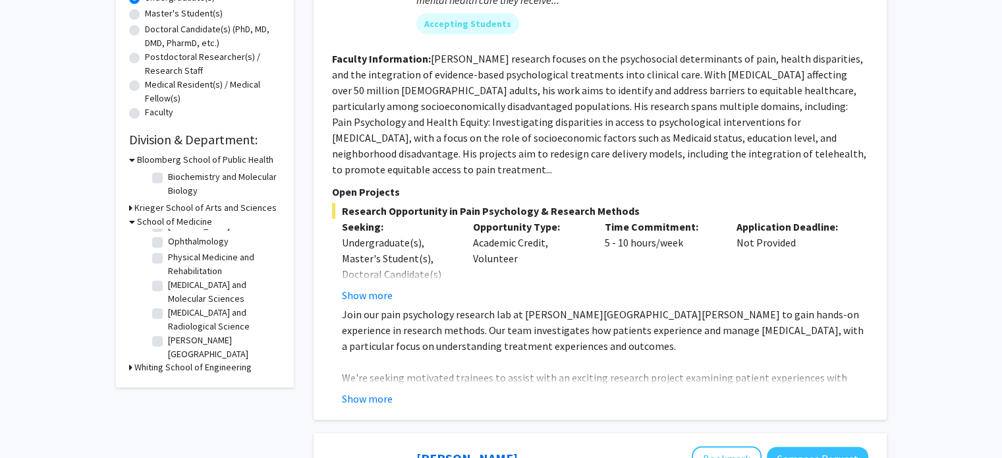
scroll to position [44, 0]
click at [198, 287] on label "[MEDICAL_DATA] and Molecular Sciences" at bounding box center [222, 293] width 109 height 28
click at [177, 287] on input "[MEDICAL_DATA] and Molecular Sciences" at bounding box center [172, 283] width 9 height 9
checkbox input "true"
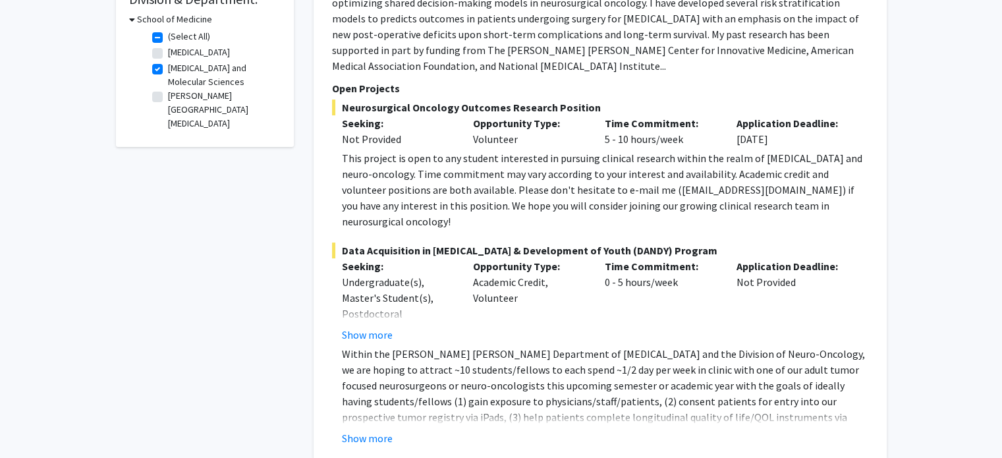
scroll to position [418, 0]
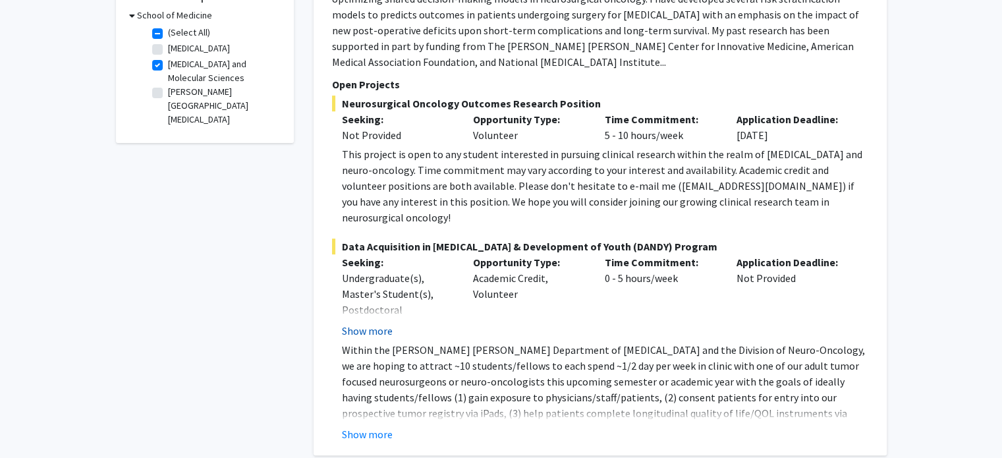
click at [382, 323] on button "Show more" at bounding box center [367, 331] width 51 height 16
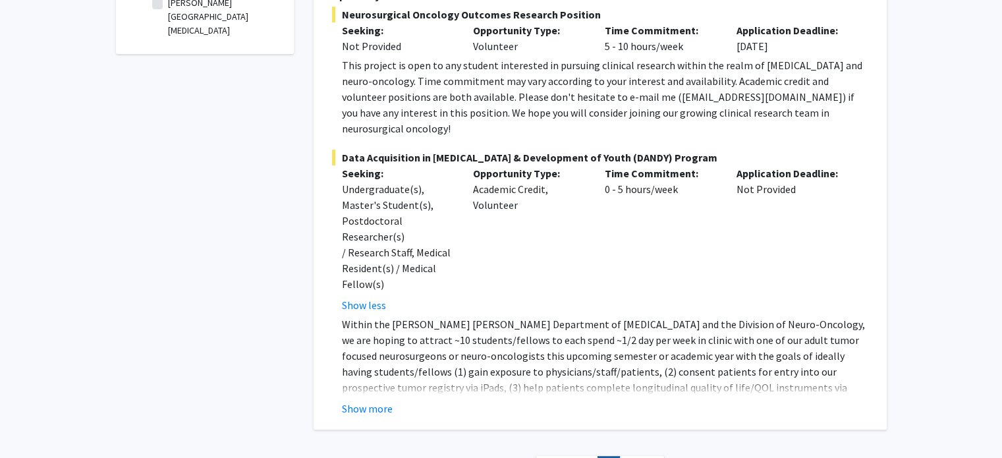
scroll to position [508, 0]
click at [385, 400] on button "Show more" at bounding box center [367, 408] width 51 height 16
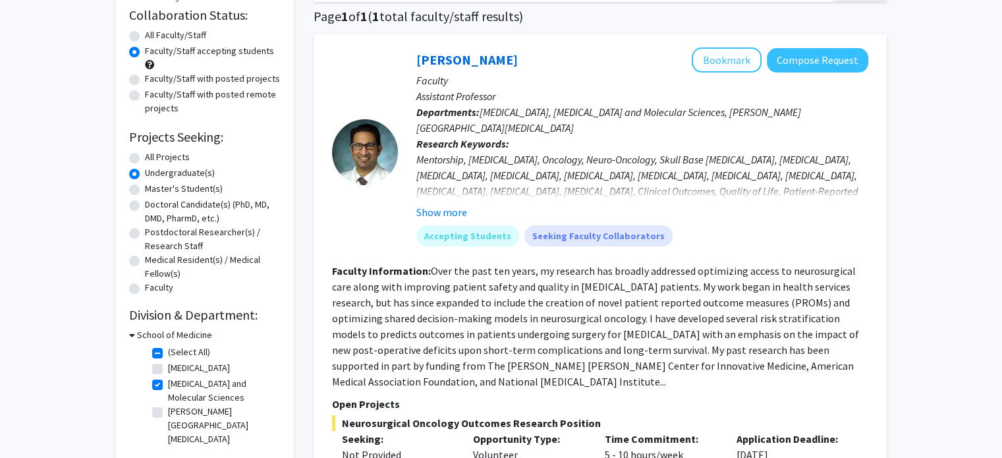
scroll to position [98, 0]
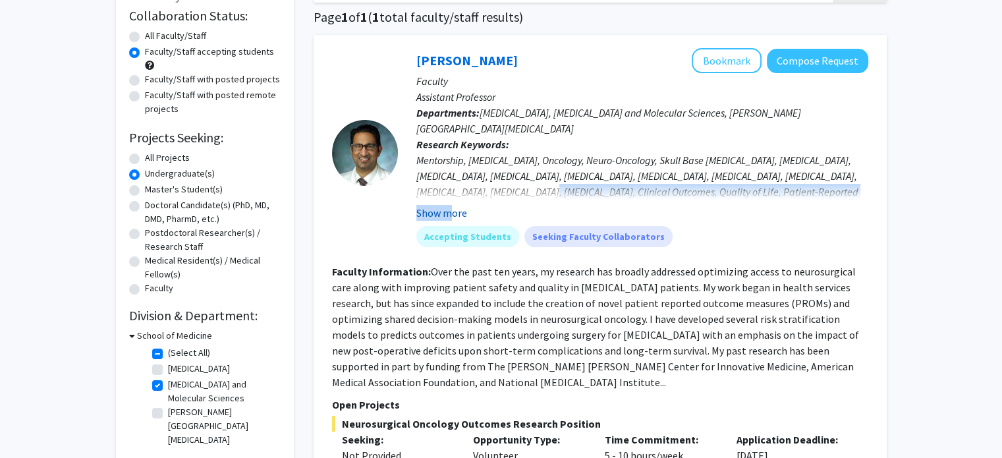
drag, startPoint x: 554, startPoint y: 184, endPoint x: 445, endPoint y: 217, distance: 113.6
click at [445, 217] on fg-read-more "Mentorship, [MEDICAL_DATA], Oncology, Neuro-Oncology, Skull Base [MEDICAL_DATA]…" at bounding box center [642, 186] width 452 height 69
click at [445, 217] on button "Show more" at bounding box center [441, 213] width 51 height 16
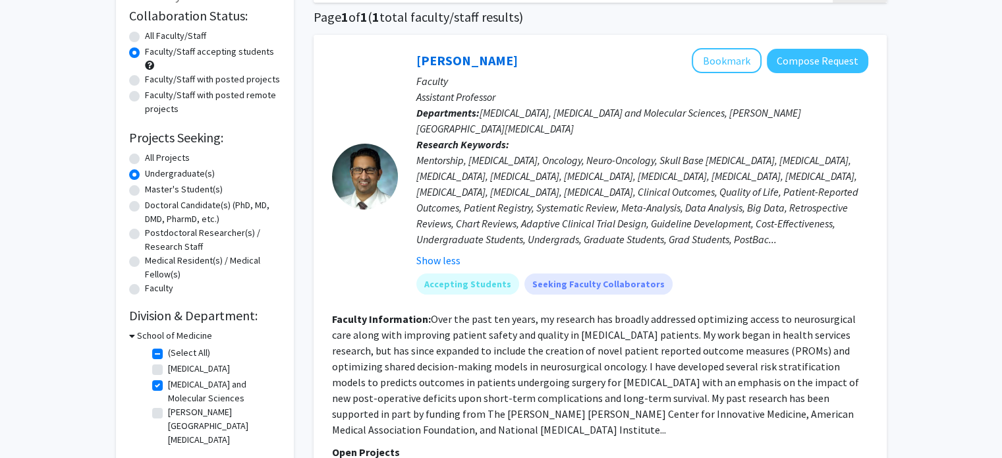
click at [735, 266] on div "Show less" at bounding box center [642, 260] width 452 height 16
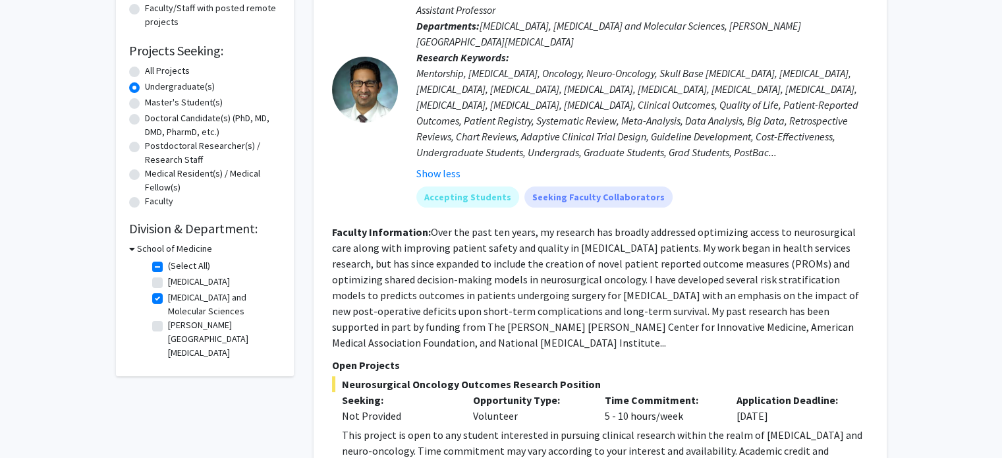
click at [177, 304] on label "[MEDICAL_DATA] and Molecular Sciences" at bounding box center [222, 305] width 109 height 28
click at [177, 299] on input "[MEDICAL_DATA] and Molecular Sciences" at bounding box center [172, 295] width 9 height 9
checkbox input "false"
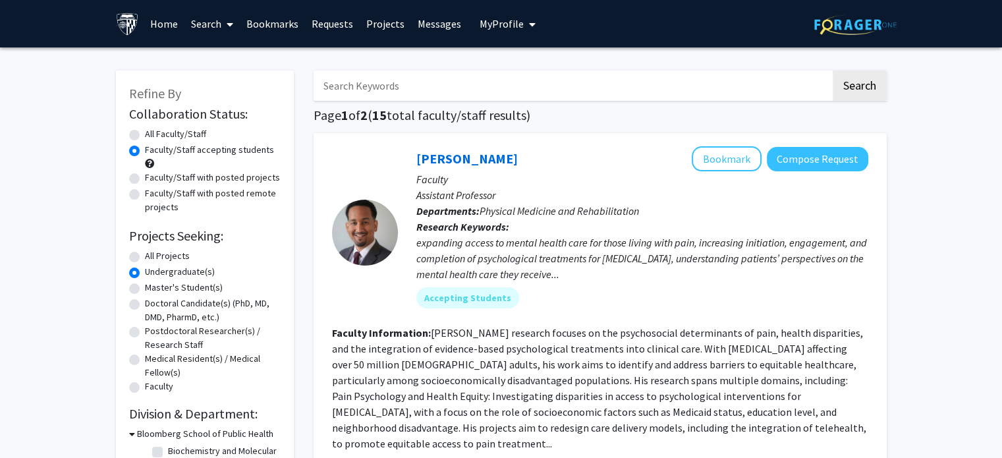
scroll to position [145, 0]
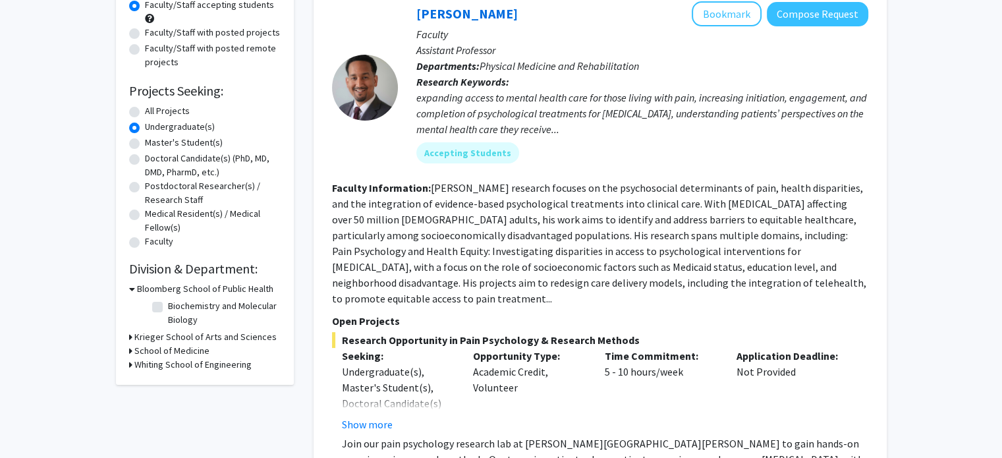
click at [192, 340] on h3 "Krieger School of Arts and Sciences" at bounding box center [205, 337] width 142 height 14
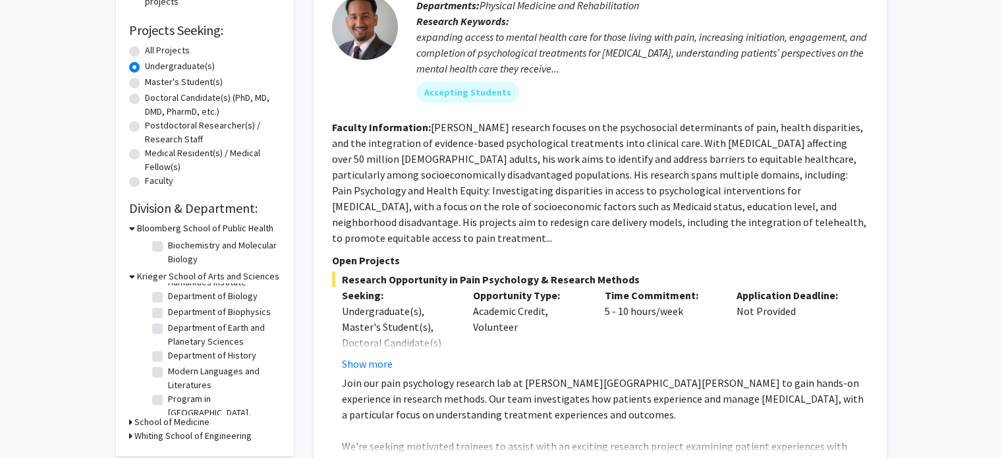
scroll to position [105, 0]
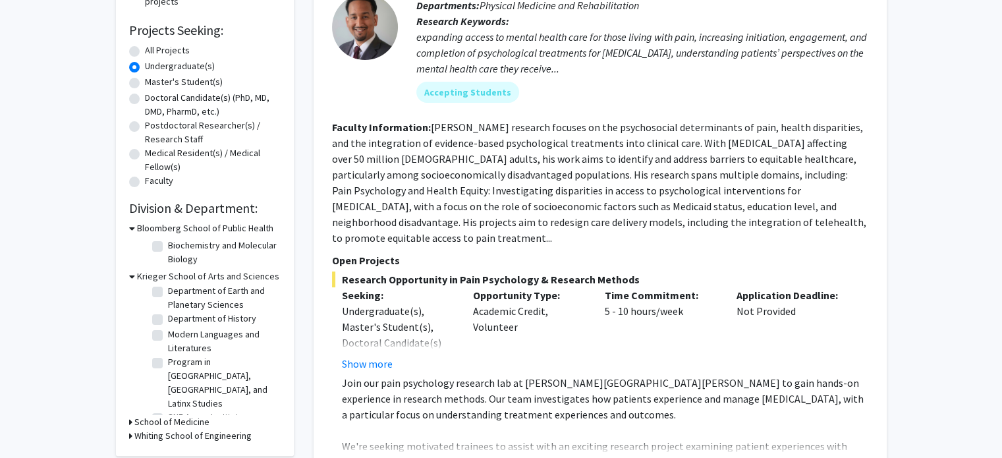
click at [171, 426] on h3 "School of Medicine" at bounding box center [171, 422] width 75 height 14
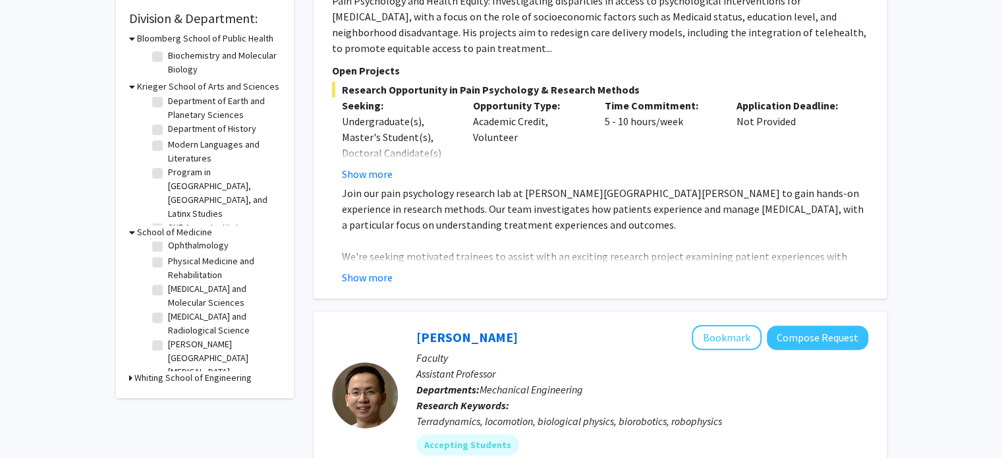
scroll to position [63, 0]
click at [203, 342] on label "[PERSON_NAME][GEOGRAPHIC_DATA][MEDICAL_DATA]" at bounding box center [222, 347] width 109 height 42
click at [177, 335] on input "[PERSON_NAME][GEOGRAPHIC_DATA][MEDICAL_DATA]" at bounding box center [172, 330] width 9 height 9
checkbox input "true"
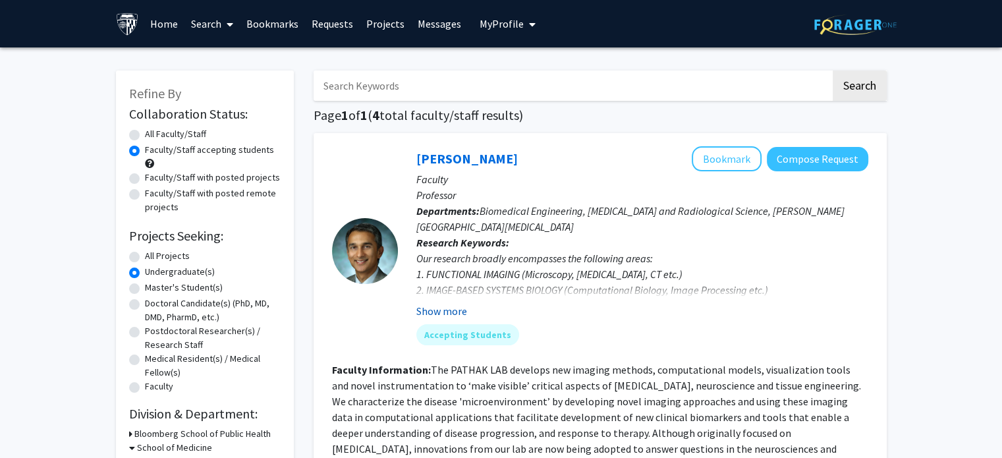
click at [436, 311] on button "Show more" at bounding box center [441, 311] width 51 height 16
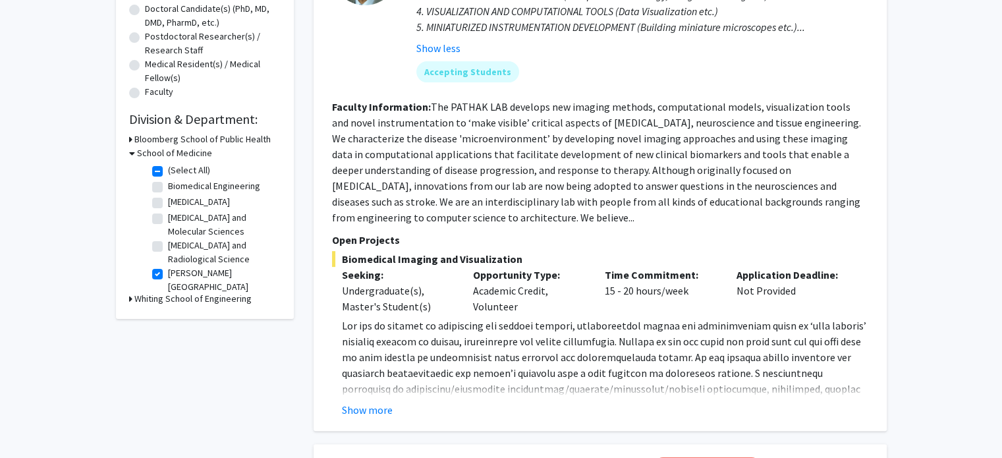
scroll to position [295, 0]
click at [378, 418] on div "[PERSON_NAME] Bookmark Compose Request Faculty Professor Departments: Biomedica…" at bounding box center [600, 134] width 573 height 592
click at [380, 405] on button "Show more" at bounding box center [367, 409] width 51 height 16
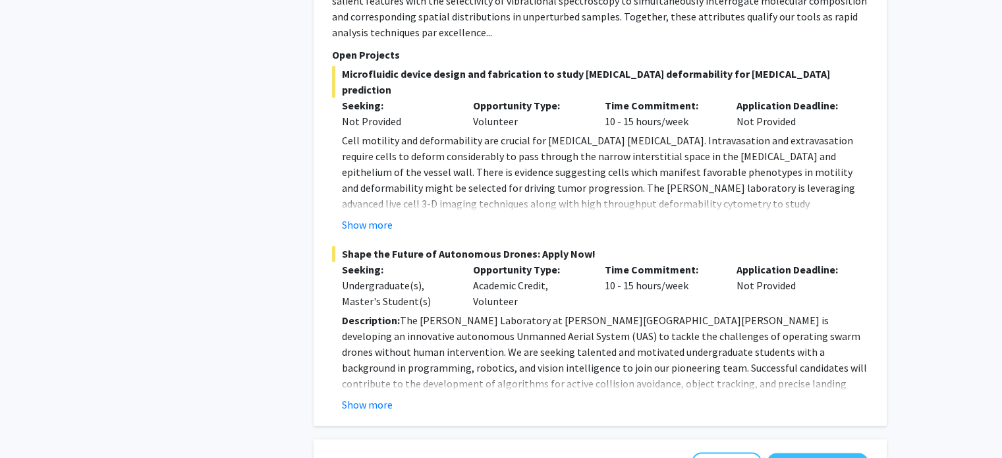
scroll to position [1618, 0]
click at [375, 382] on div "[PERSON_NAME] Bookmark Compose Request Faculty Associate Professor Departments:…" at bounding box center [600, 73] width 573 height 704
click at [366, 396] on button "Show more" at bounding box center [367, 404] width 51 height 16
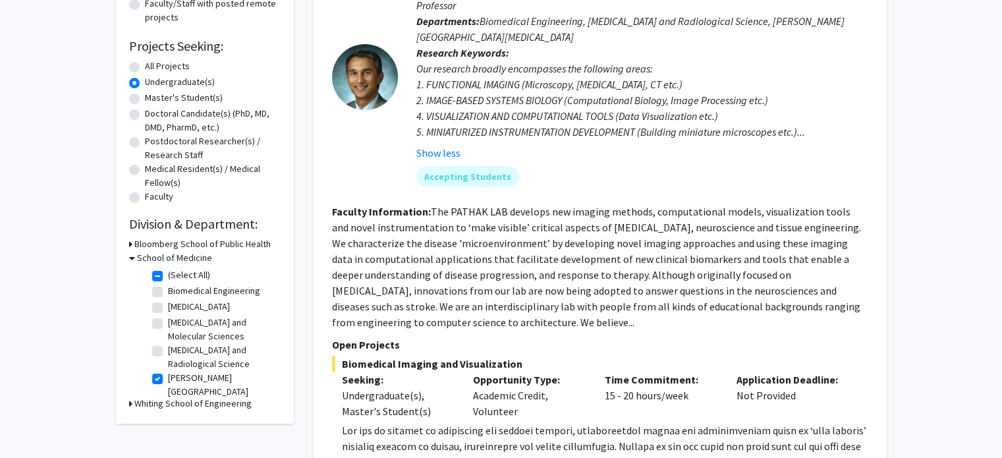
scroll to position [178, 0]
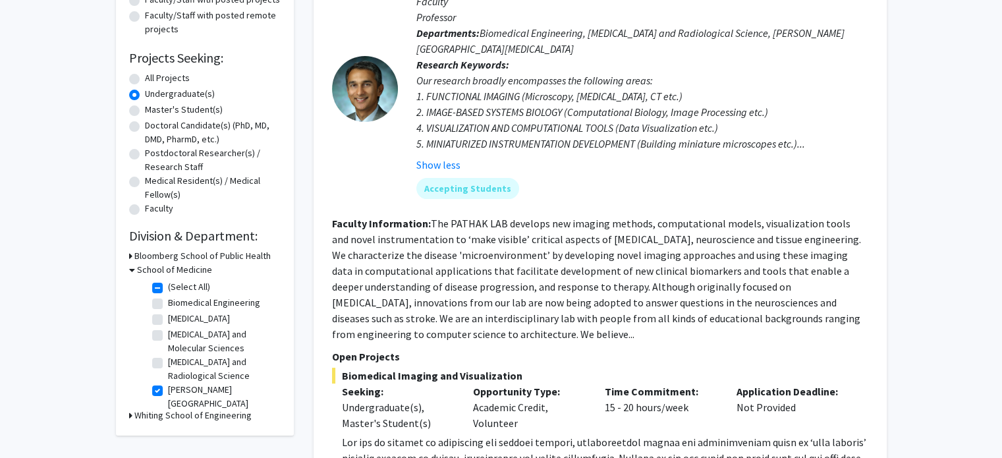
click at [201, 387] on label "[PERSON_NAME][GEOGRAPHIC_DATA][MEDICAL_DATA]" at bounding box center [222, 404] width 109 height 42
click at [177, 387] on input "[PERSON_NAME][GEOGRAPHIC_DATA][MEDICAL_DATA]" at bounding box center [172, 387] width 9 height 9
checkbox input "false"
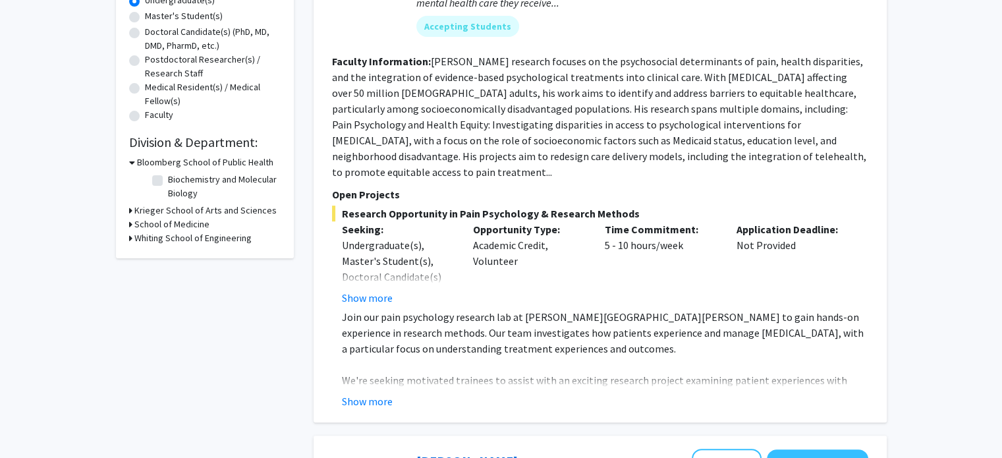
scroll to position [271, 0]
click at [185, 210] on h3 "Krieger School of Arts and Sciences" at bounding box center [205, 211] width 142 height 14
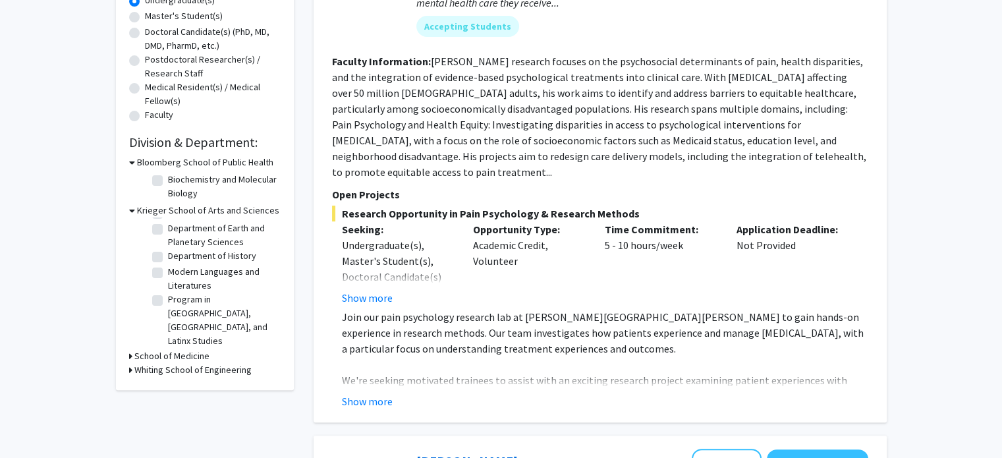
scroll to position [105, 0]
click at [168, 358] on h3 "School of Medicine" at bounding box center [171, 356] width 75 height 14
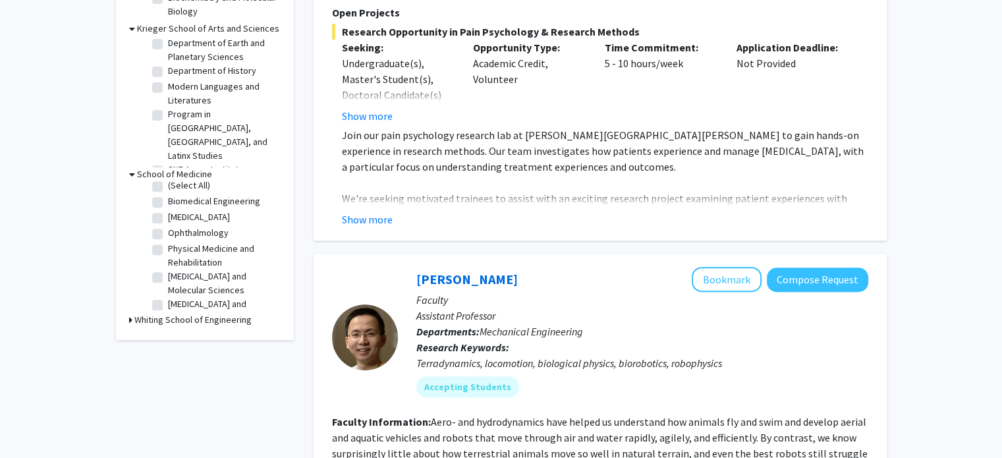
scroll to position [0, 0]
click at [169, 208] on label "Biomedical Engineering" at bounding box center [214, 207] width 92 height 14
click at [169, 208] on input "Biomedical Engineering" at bounding box center [172, 204] width 9 height 9
checkbox input "true"
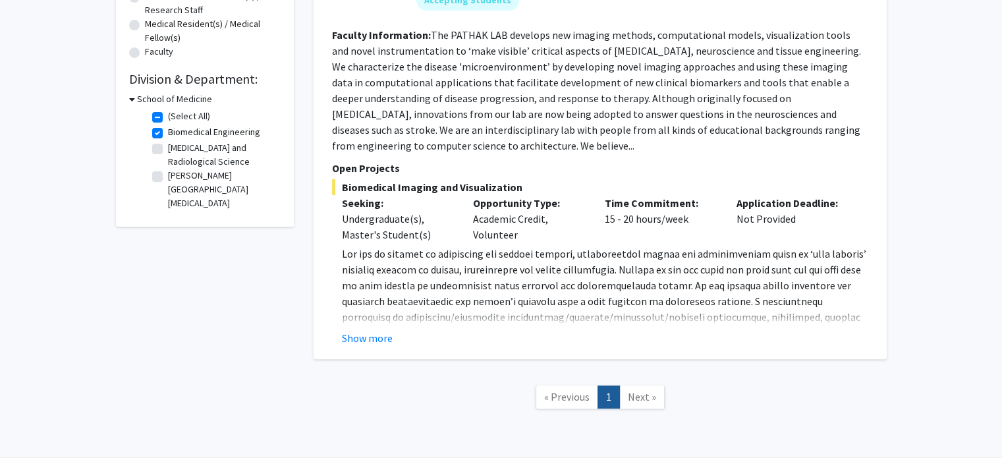
scroll to position [340, 0]
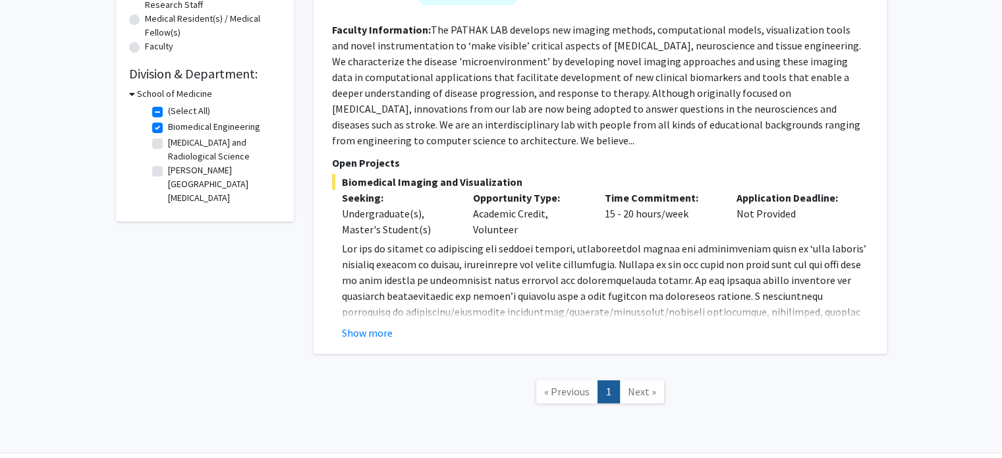
click at [168, 128] on label "Biomedical Engineering" at bounding box center [214, 127] width 92 height 14
click at [168, 128] on input "Biomedical Engineering" at bounding box center [172, 124] width 9 height 9
checkbox input "false"
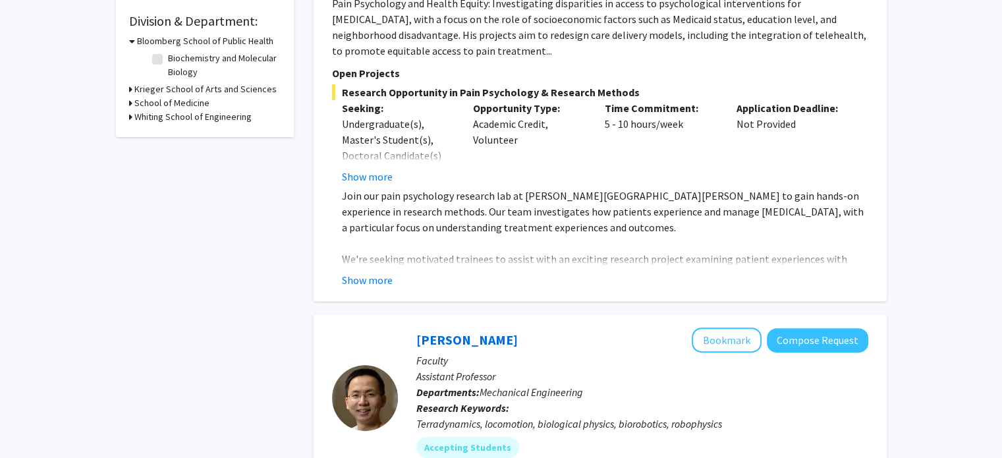
scroll to position [401, 0]
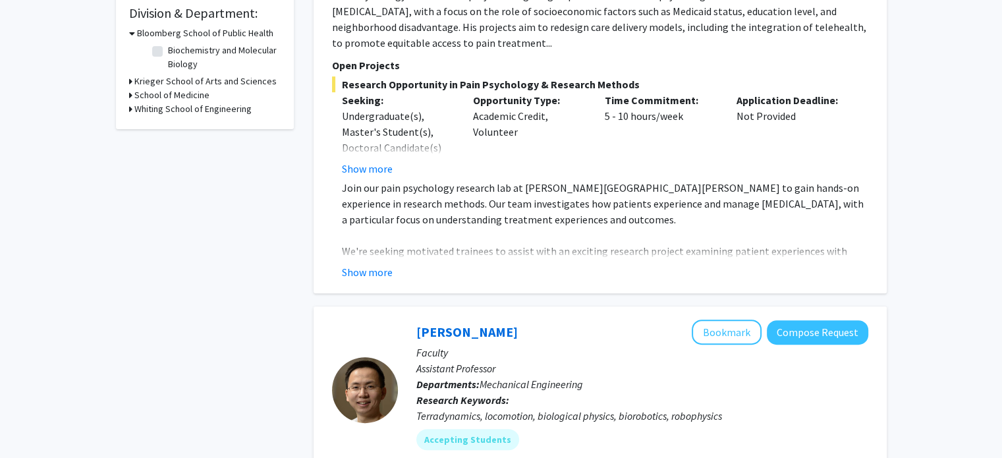
click at [178, 94] on h3 "School of Medicine" at bounding box center [171, 95] width 75 height 14
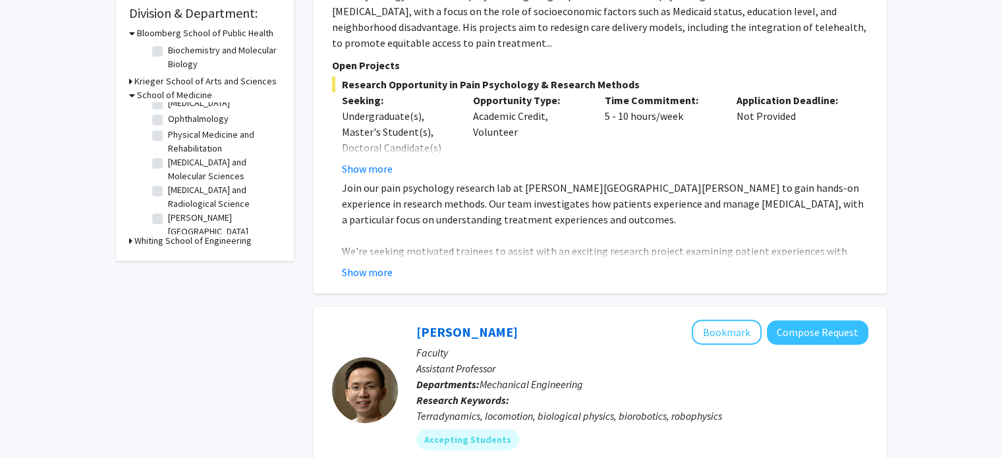
scroll to position [42, 0]
click at [190, 197] on label "[MEDICAL_DATA] and Radiological Science" at bounding box center [222, 197] width 109 height 28
click at [177, 191] on input "[MEDICAL_DATA] and Radiological Science" at bounding box center [172, 187] width 9 height 9
checkbox input "true"
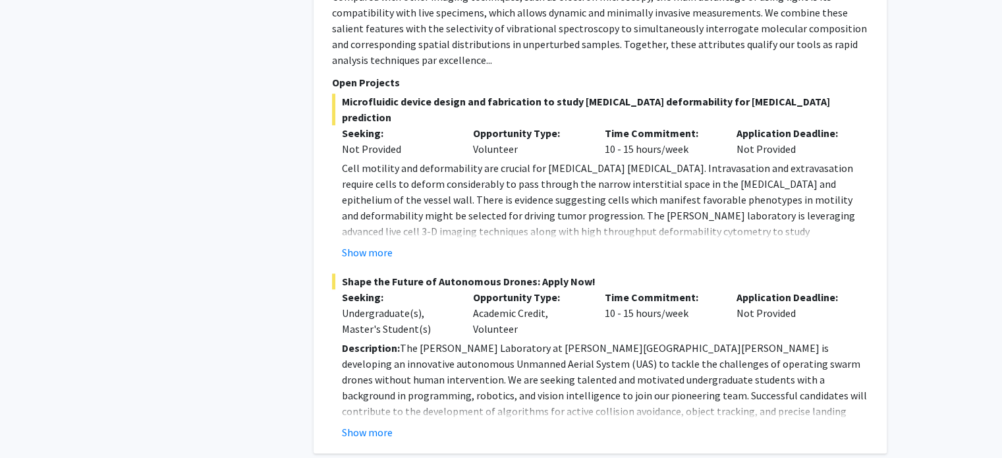
scroll to position [958, 0]
click at [374, 424] on button "Show more" at bounding box center [367, 432] width 51 height 16
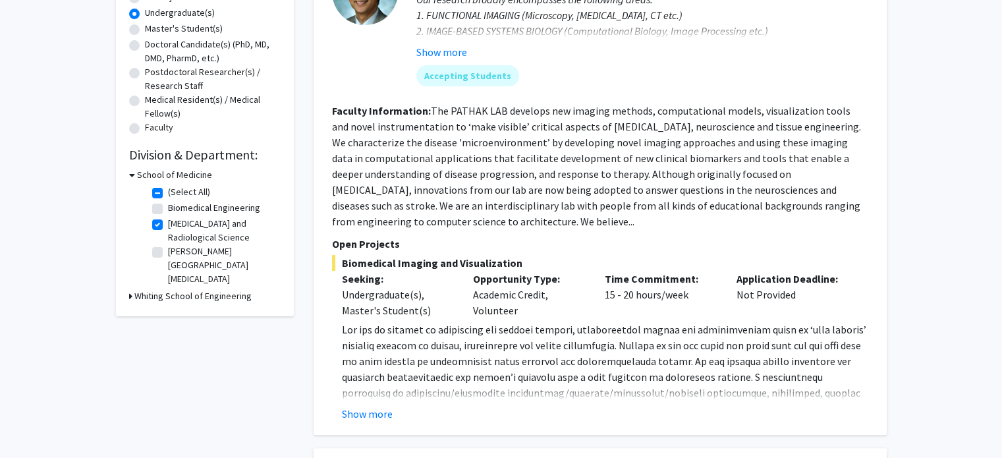
scroll to position [232, 0]
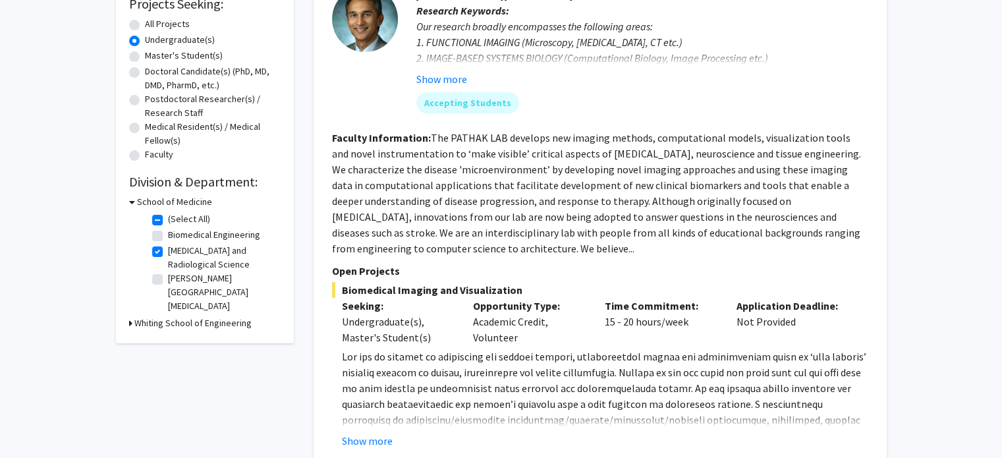
click at [211, 281] on label "[PERSON_NAME][GEOGRAPHIC_DATA][MEDICAL_DATA]" at bounding box center [222, 292] width 109 height 42
click at [177, 280] on input "[PERSON_NAME][GEOGRAPHIC_DATA][MEDICAL_DATA]" at bounding box center [172, 275] width 9 height 9
checkbox input "true"
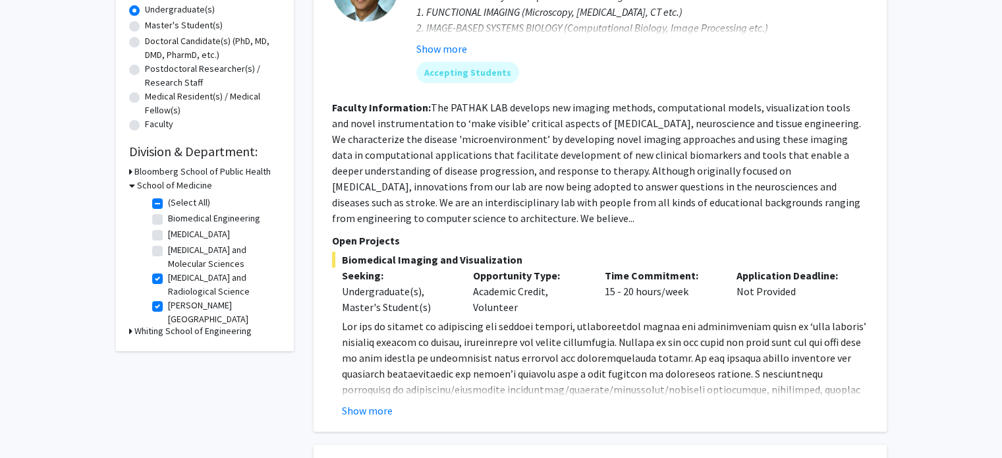
scroll to position [287, 0]
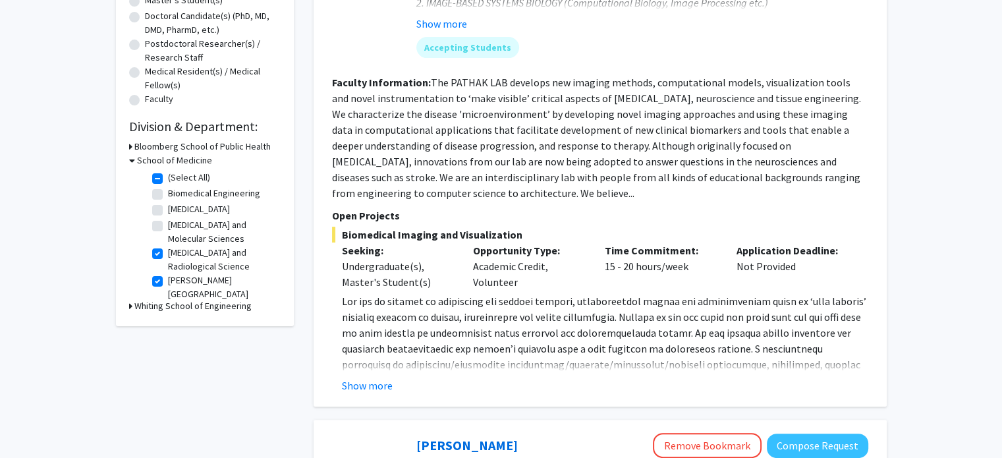
click at [175, 211] on label "[MEDICAL_DATA]" at bounding box center [199, 209] width 62 height 14
click at [175, 211] on input "[MEDICAL_DATA]" at bounding box center [172, 206] width 9 height 9
checkbox input "true"
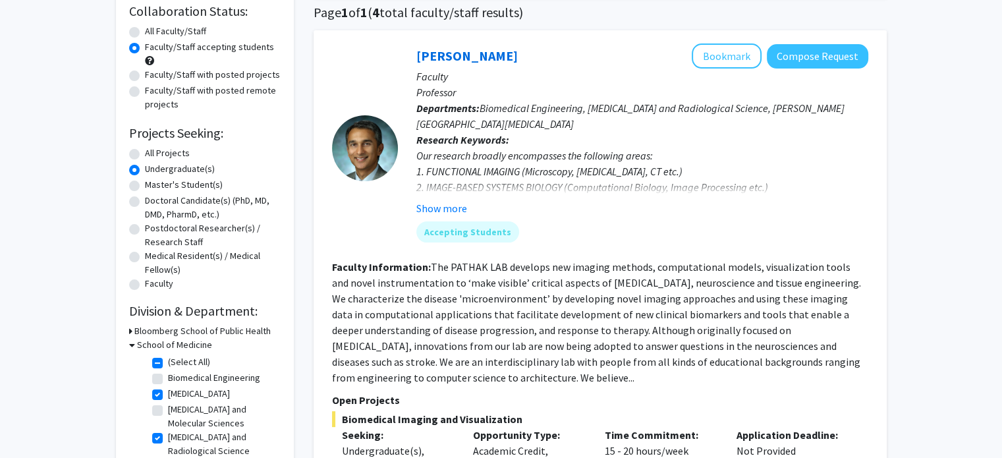
click at [176, 379] on label "Biomedical Engineering" at bounding box center [214, 378] width 92 height 14
click at [176, 379] on input "Biomedical Engineering" at bounding box center [172, 375] width 9 height 9
checkbox input "true"
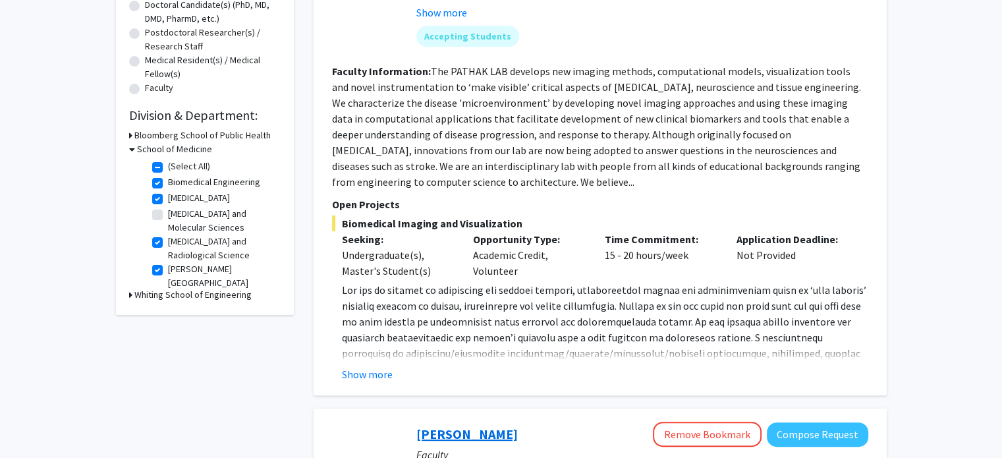
scroll to position [298, 0]
click at [221, 297] on h3 "Whiting School of Engineering" at bounding box center [192, 296] width 117 height 14
click at [182, 141] on h3 "Bloomberg School of Public Health" at bounding box center [202, 136] width 136 height 14
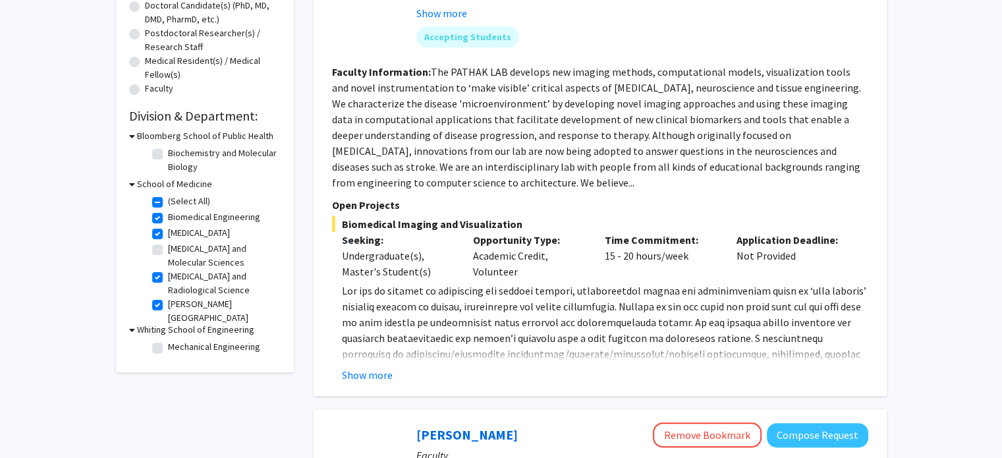
click at [173, 165] on label "Biochemistry and Molecular Biology" at bounding box center [222, 160] width 109 height 28
click at [173, 155] on input "Biochemistry and Molecular Biology" at bounding box center [172, 150] width 9 height 9
checkbox input "true"
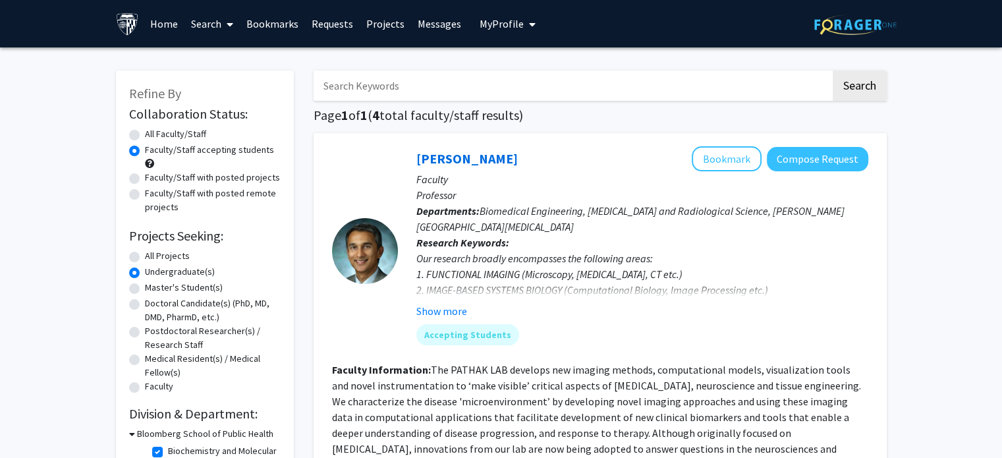
click at [145, 268] on label "Undergraduate(s)" at bounding box center [180, 272] width 70 height 14
click at [145, 268] on input "Undergraduate(s)" at bounding box center [149, 269] width 9 height 9
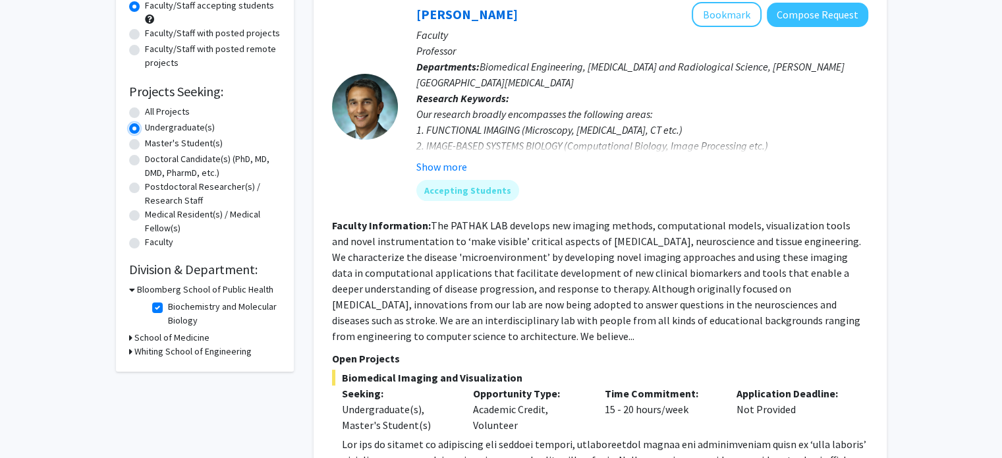
scroll to position [145, 0]
click at [168, 302] on label "Biochemistry and Molecular Biology" at bounding box center [222, 313] width 109 height 28
click at [168, 302] on input "Biochemistry and Molecular Biology" at bounding box center [172, 303] width 9 height 9
checkbox input "false"
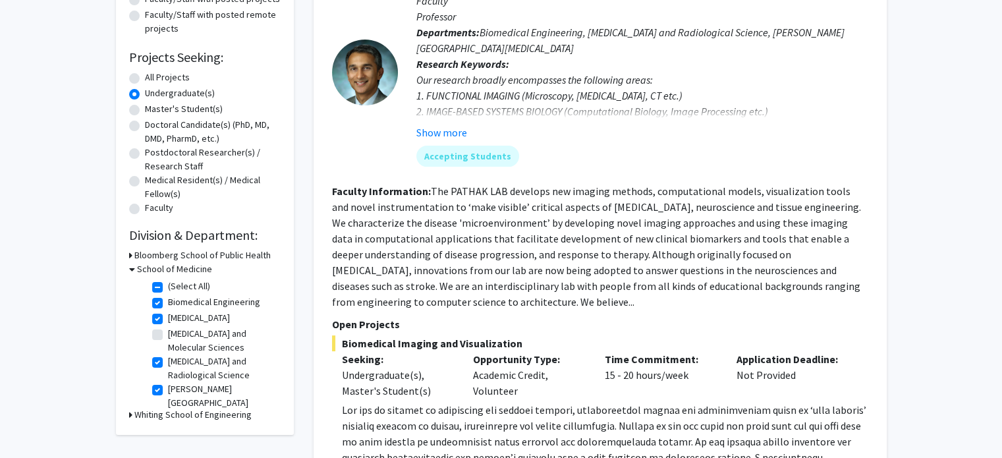
scroll to position [185, 0]
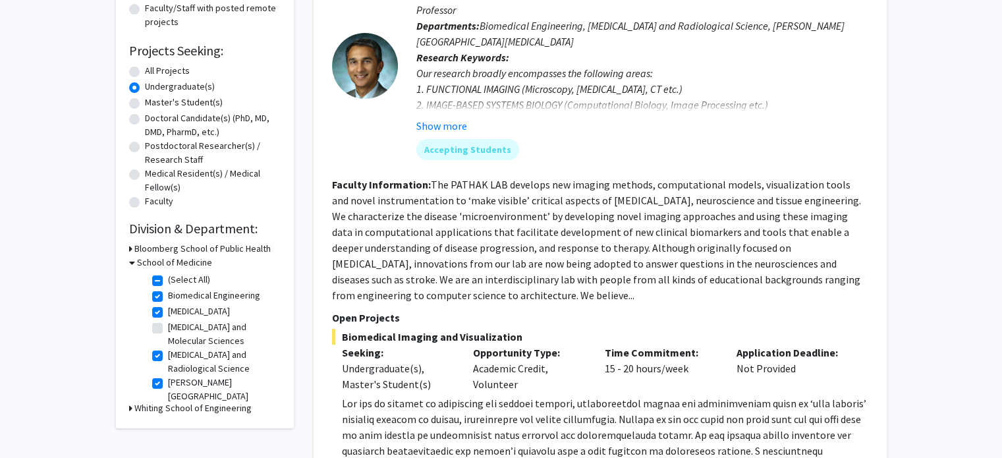
click at [189, 374] on label "[MEDICAL_DATA] and Radiological Science" at bounding box center [222, 362] width 109 height 28
click at [177, 356] on input "[MEDICAL_DATA] and Radiological Science" at bounding box center [172, 352] width 9 height 9
checkbox input "false"
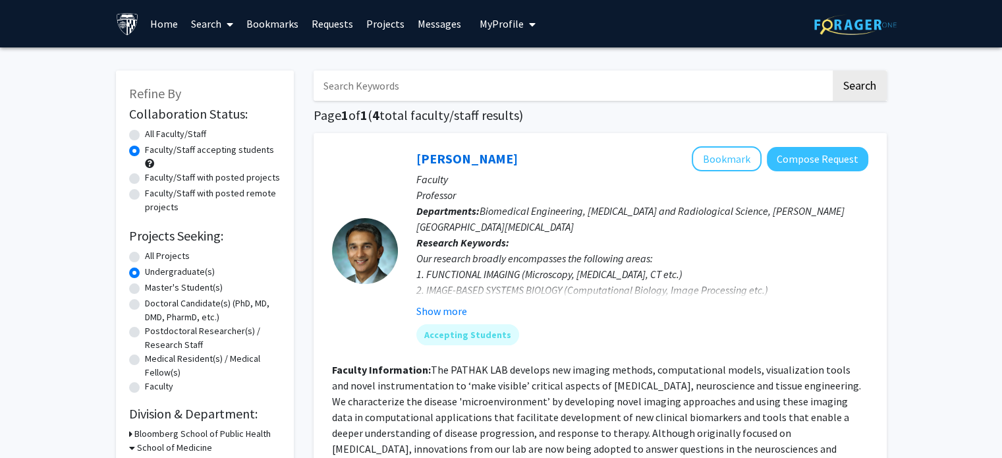
click at [279, 26] on link "Bookmarks" at bounding box center [272, 24] width 65 height 46
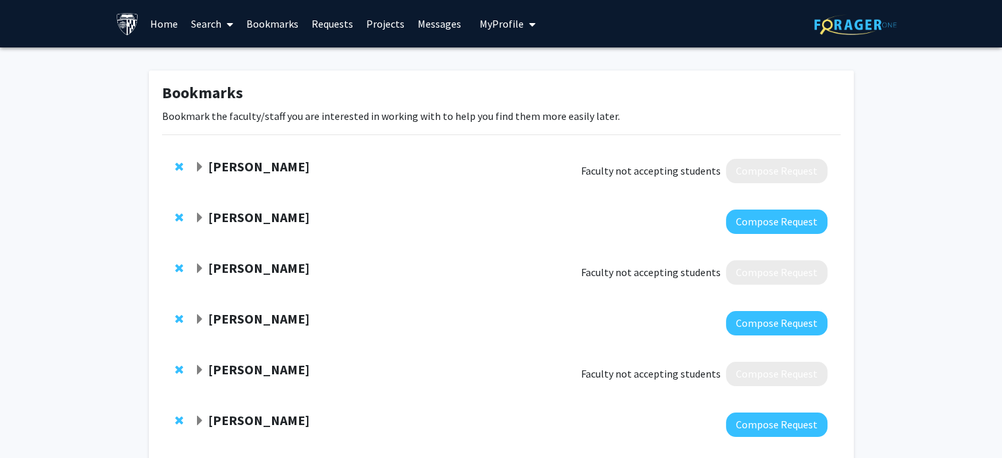
click at [210, 169] on strong "[PERSON_NAME]" at bounding box center [258, 166] width 101 height 16
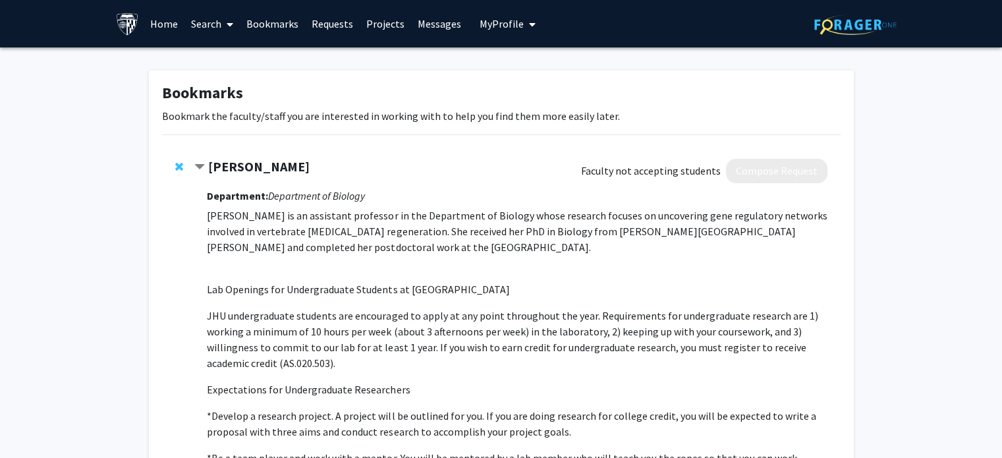
click at [236, 167] on strong "[PERSON_NAME]" at bounding box center [258, 166] width 101 height 16
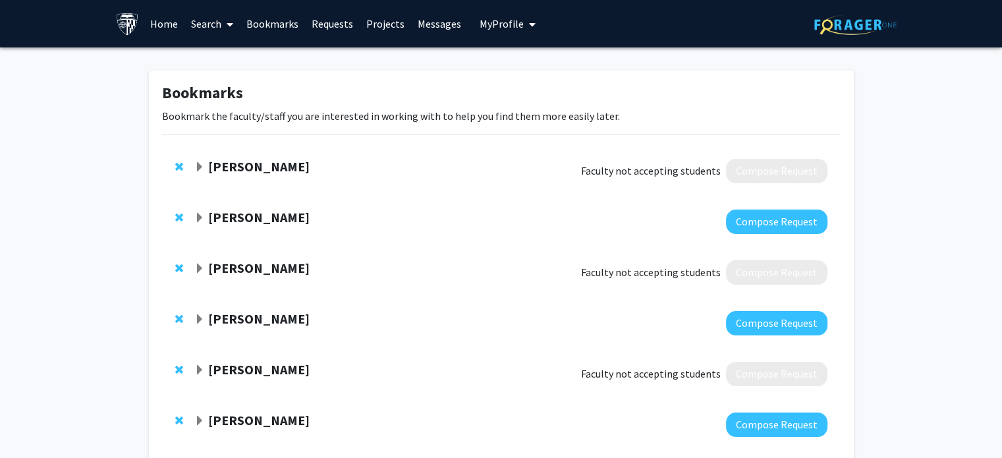
click at [236, 167] on strong "[PERSON_NAME]" at bounding box center [258, 166] width 101 height 16
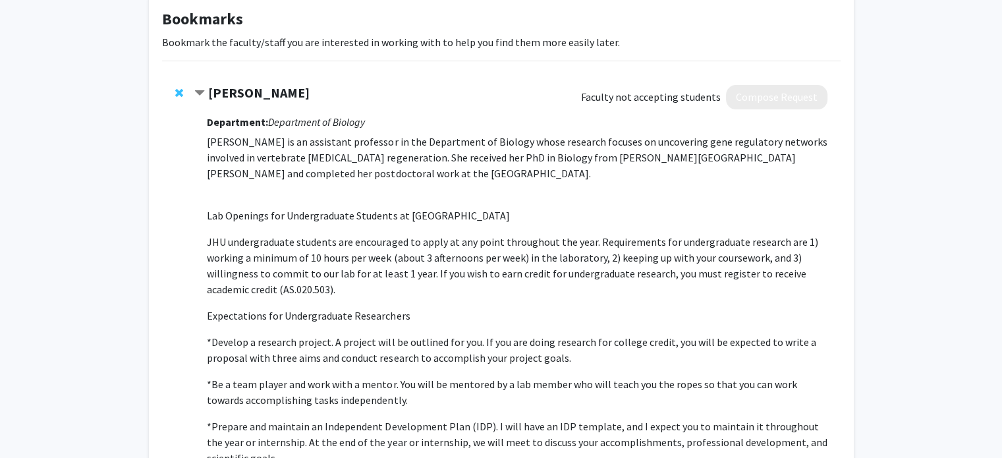
scroll to position [74, 0]
